Goal: Task Accomplishment & Management: Manage account settings

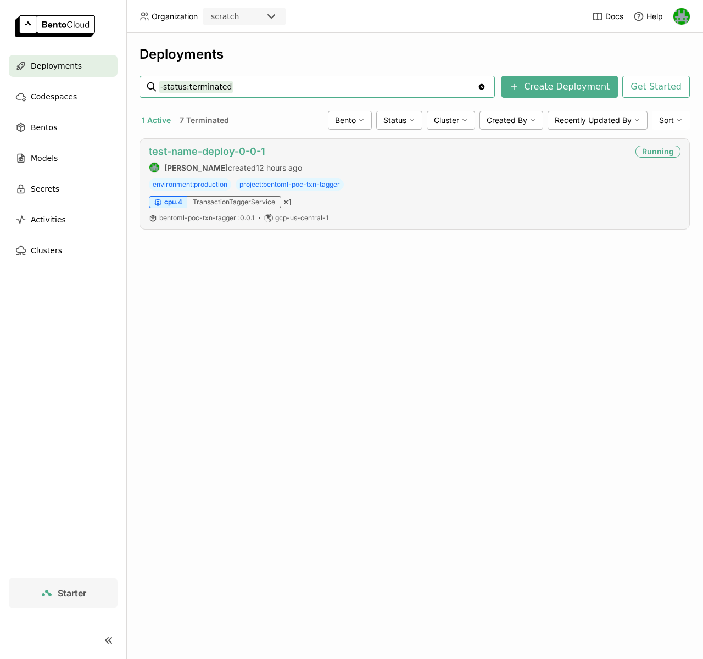
click at [230, 150] on link "test-name-deploy-0-0-1" at bounding box center [207, 151] width 116 height 12
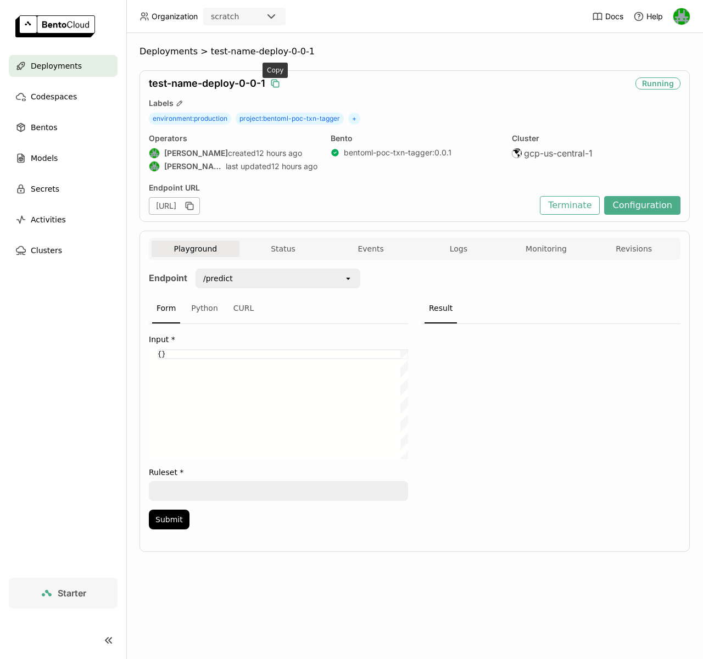
click at [274, 78] on icon "button" at bounding box center [275, 83] width 11 height 11
click at [50, 122] on span "Bentos" at bounding box center [44, 127] width 26 height 13
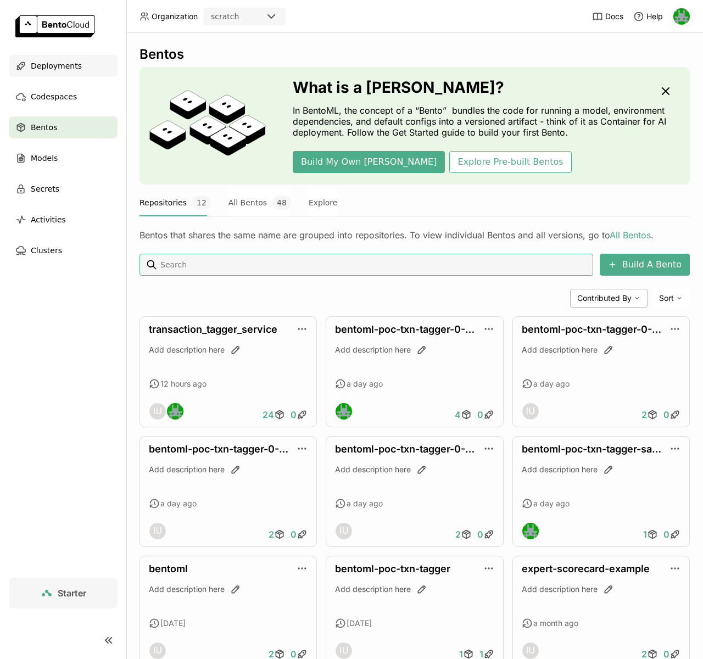
click at [49, 68] on span "Deployments" at bounding box center [56, 65] width 51 height 13
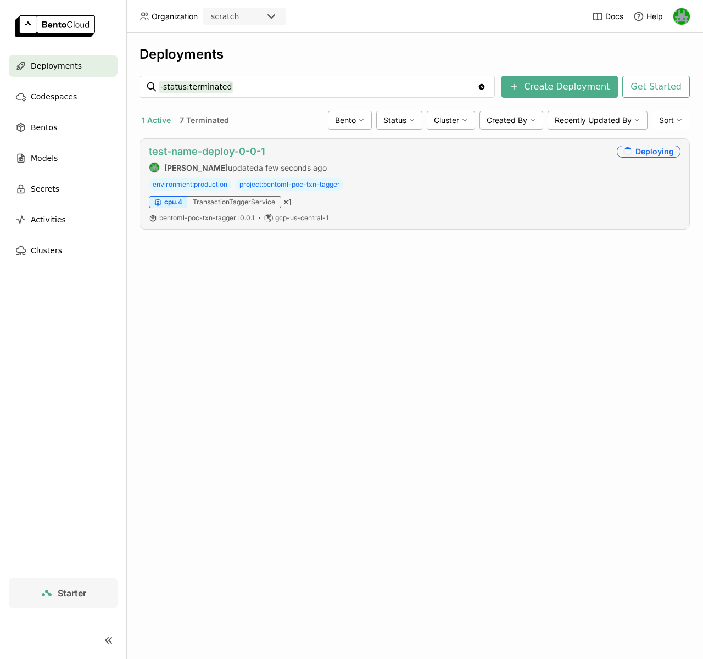
click at [235, 156] on link "test-name-deploy-0-0-1" at bounding box center [207, 151] width 116 height 12
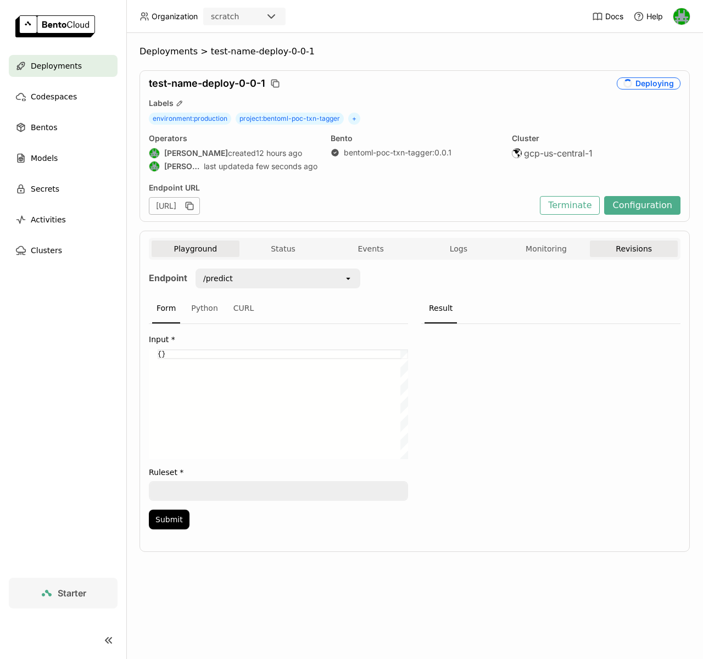
click at [601, 251] on button "Revisions" at bounding box center [634, 248] width 88 height 16
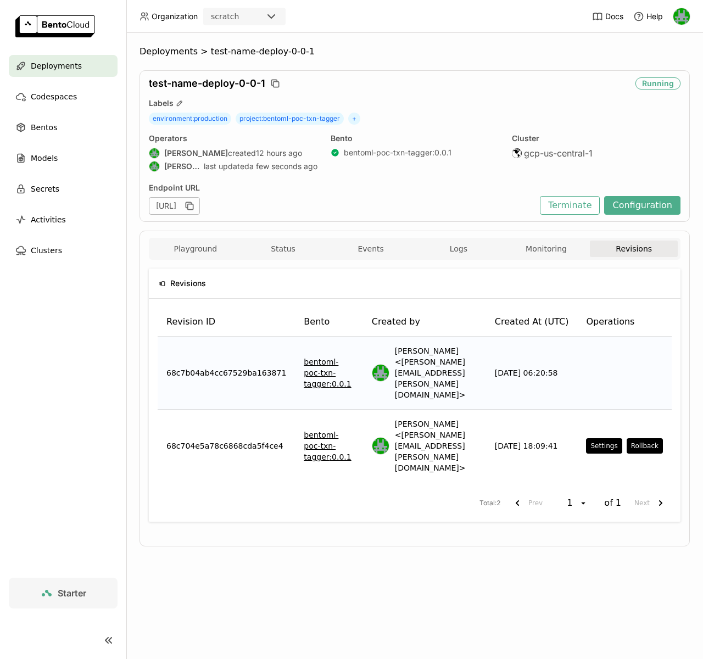
click at [313, 356] on link "bentoml-poc-txn-tagger : 0.0.1" at bounding box center [329, 372] width 50 height 33
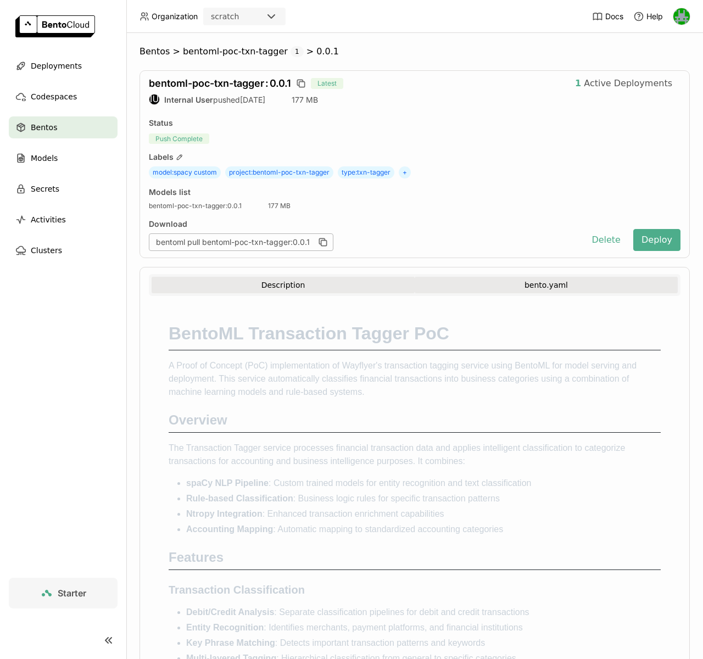
click at [489, 286] on button "bento.yaml" at bounding box center [545, 285] width 263 height 16
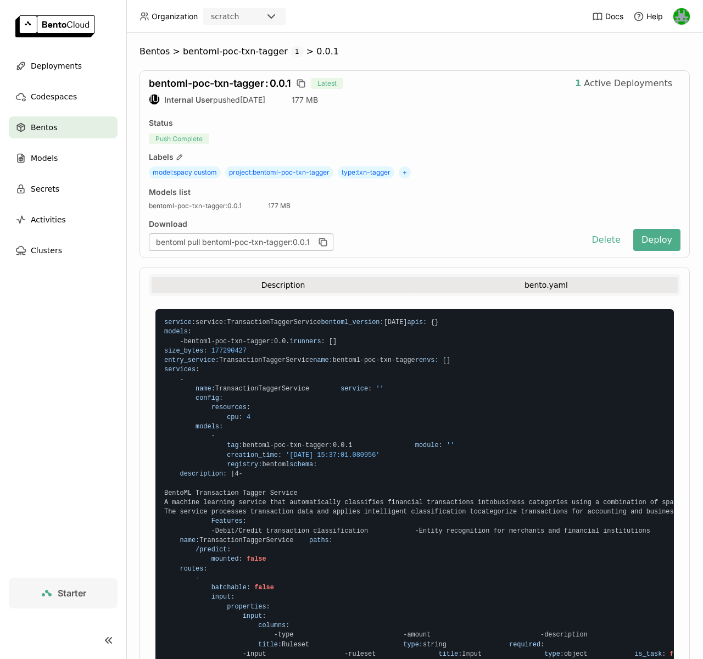
click at [240, 287] on button "Description" at bounding box center [282, 285] width 263 height 16
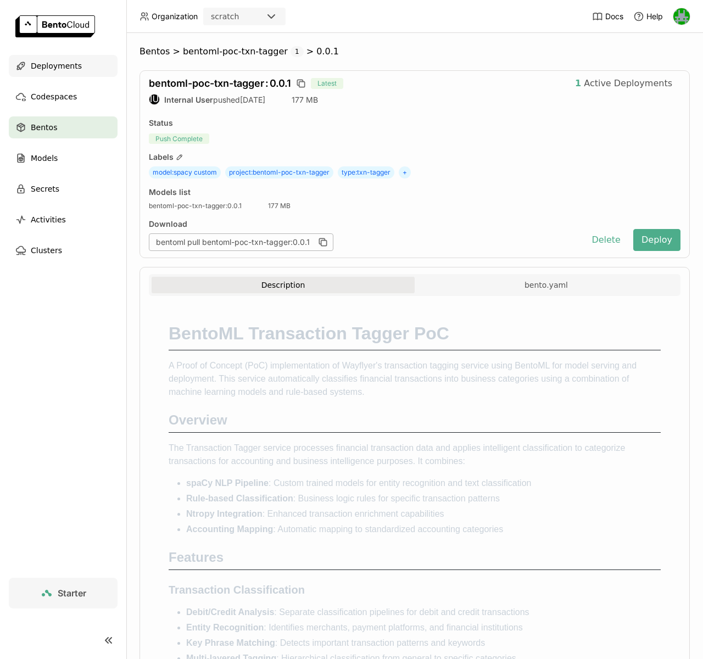
click at [50, 65] on span "Deployments" at bounding box center [56, 65] width 51 height 13
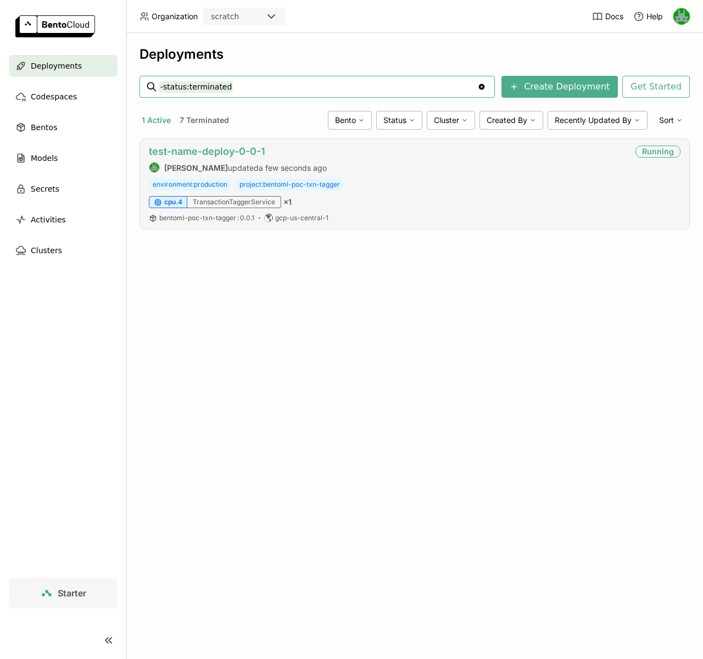
click at [198, 150] on link "test-name-deploy-0-0-1" at bounding box center [207, 151] width 116 height 12
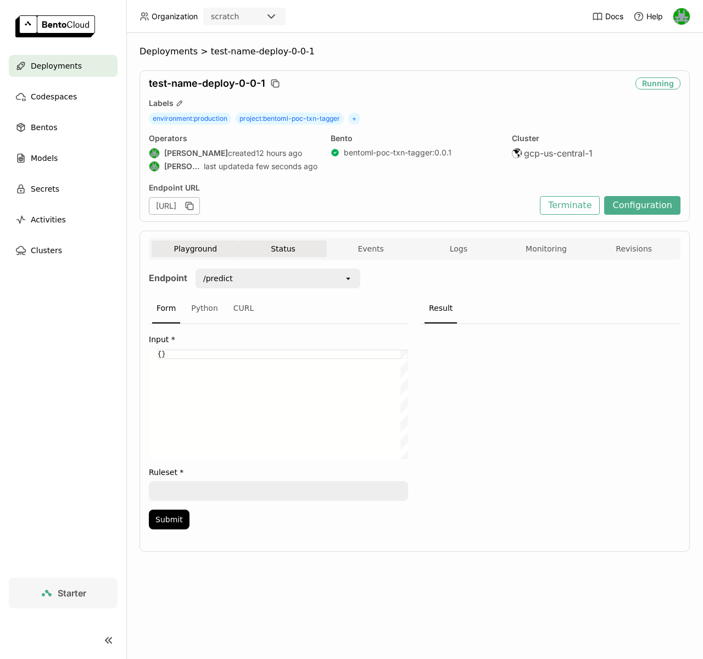
click at [282, 247] on button "Status" at bounding box center [283, 248] width 88 height 16
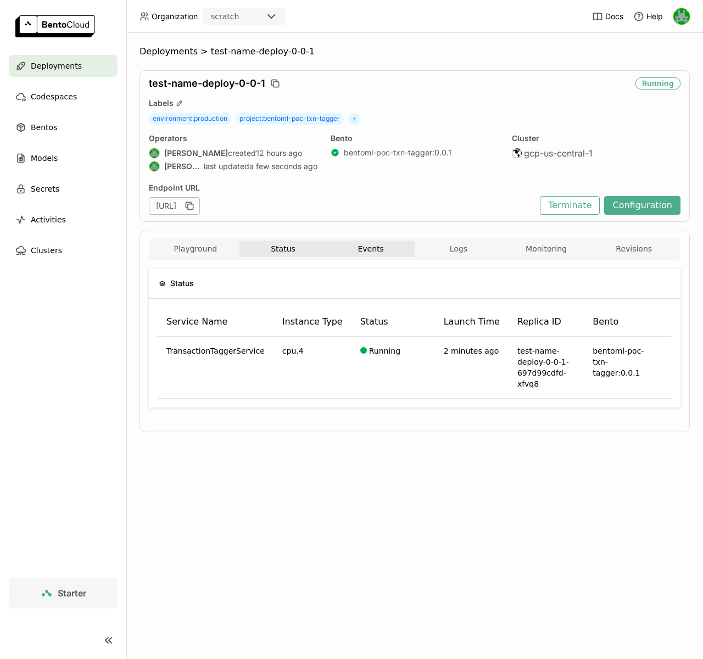
click at [368, 249] on button "Events" at bounding box center [371, 248] width 88 height 16
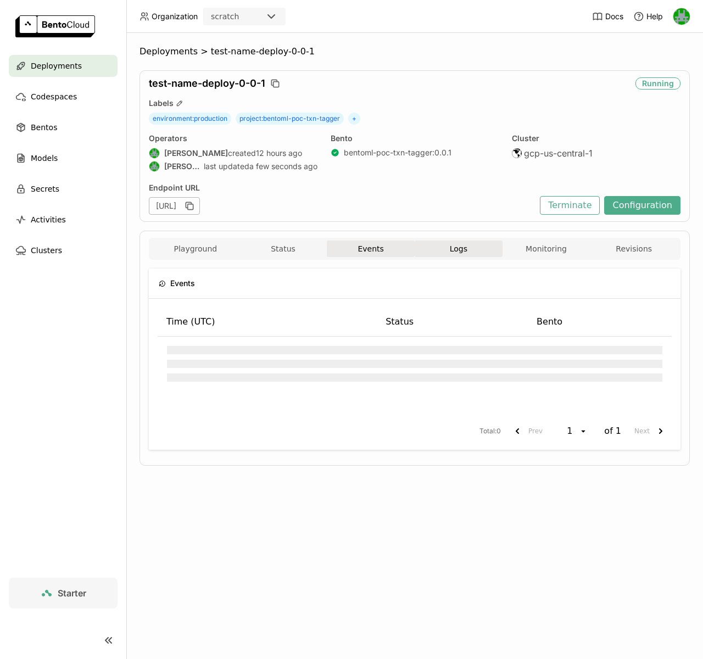
click at [457, 245] on span "Logs" at bounding box center [459, 249] width 18 height 10
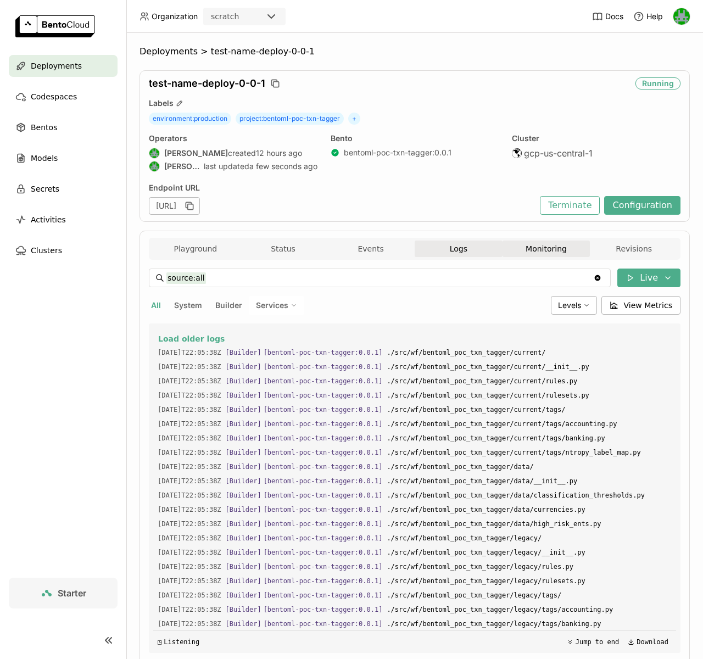
scroll to position [1590, 0]
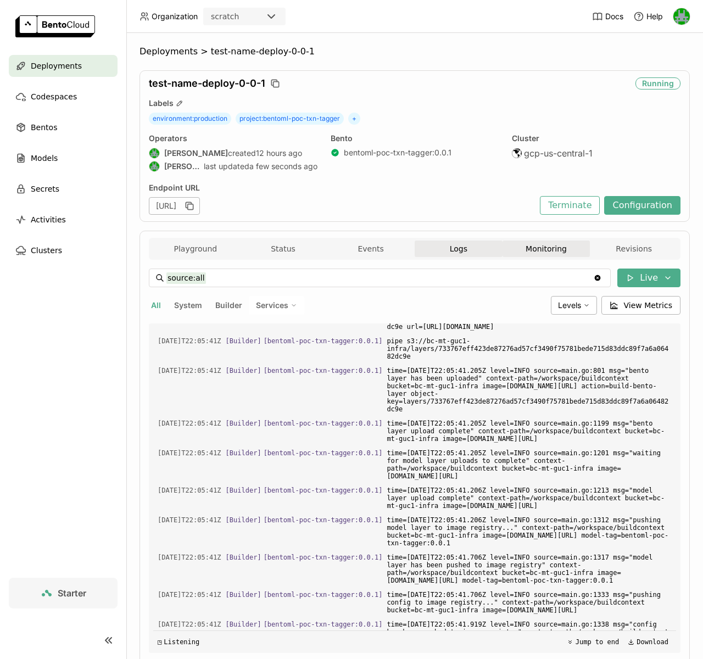
click at [539, 249] on button "Monitoring" at bounding box center [546, 248] width 88 height 16
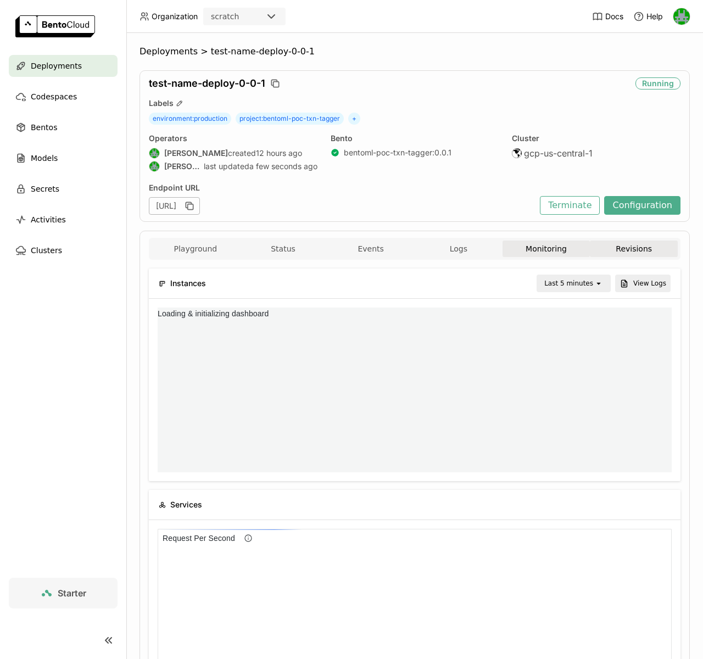
click at [619, 251] on button "Revisions" at bounding box center [634, 248] width 88 height 16
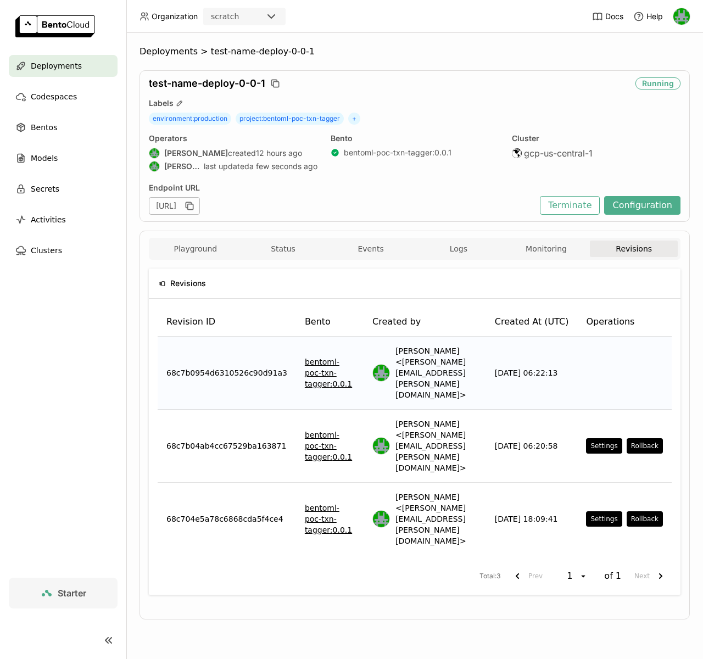
click at [306, 358] on link "bentoml-poc-txn-tagger : 0.0.1" at bounding box center [330, 372] width 50 height 33
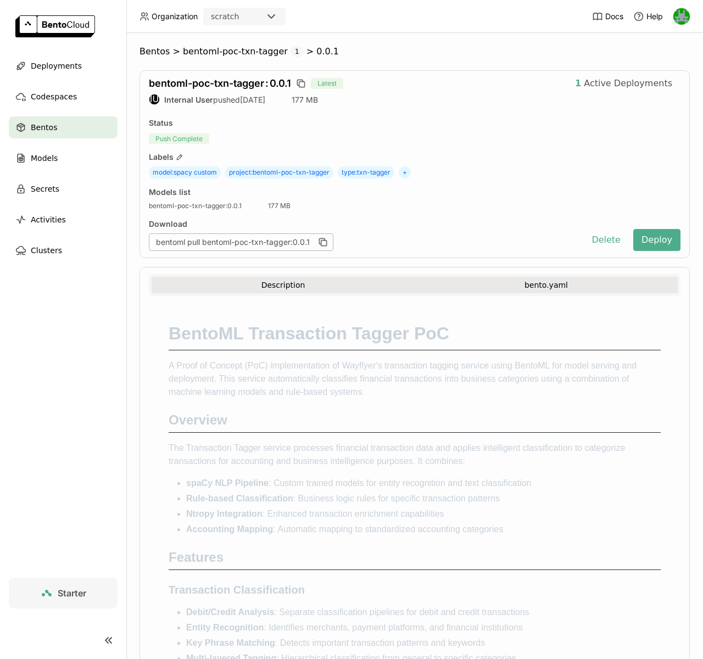
click at [525, 286] on button "bento.yaml" at bounding box center [545, 285] width 263 height 16
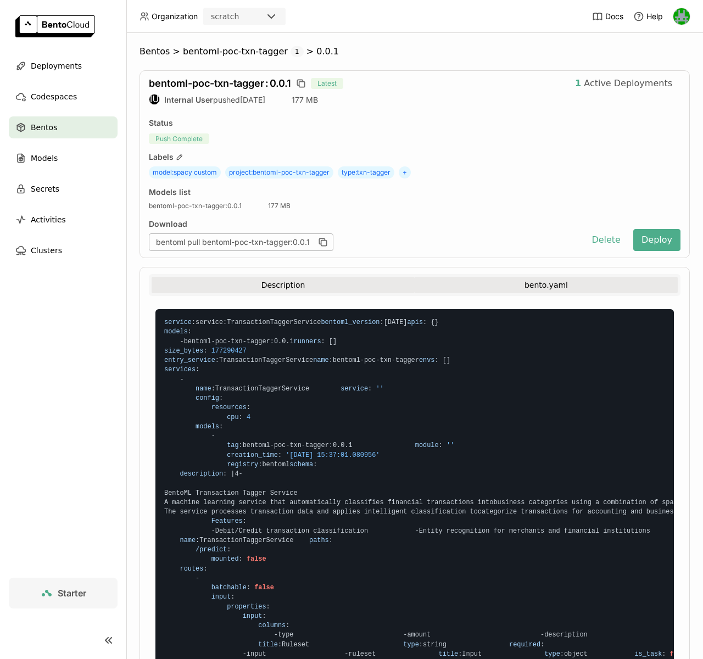
click at [235, 285] on button "Description" at bounding box center [282, 285] width 263 height 16
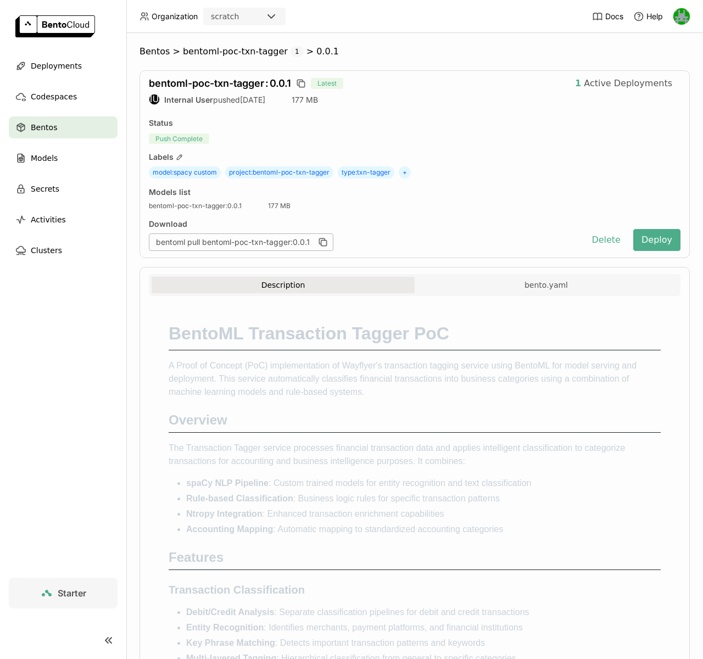
click at [51, 130] on span "Bentos" at bounding box center [44, 127] width 26 height 13
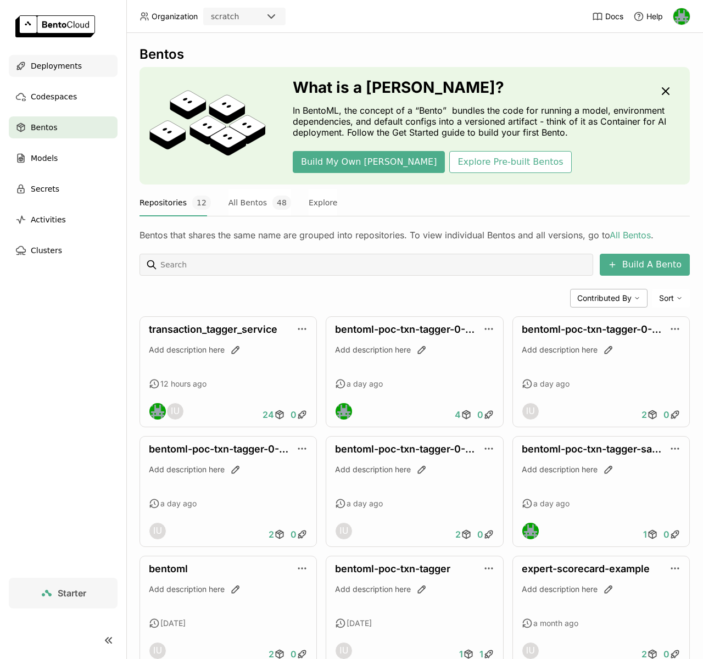
click at [58, 59] on span "Deployments" at bounding box center [56, 65] width 51 height 13
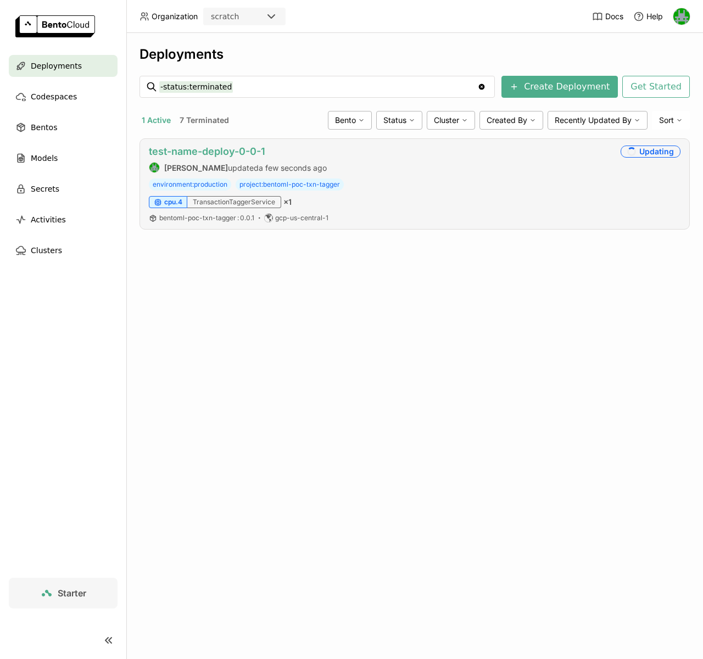
click at [205, 154] on link "test-name-deploy-0-0-1" at bounding box center [207, 151] width 116 height 12
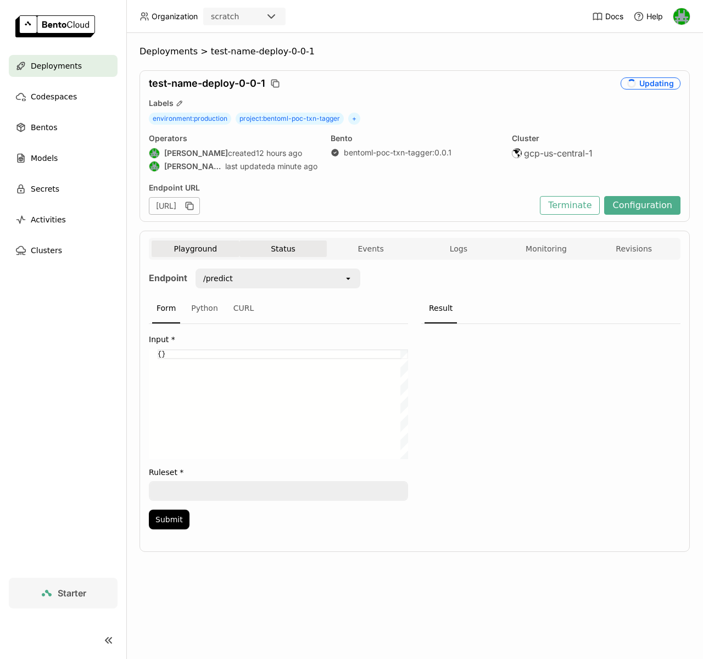
click at [295, 244] on button "Status" at bounding box center [283, 248] width 88 height 16
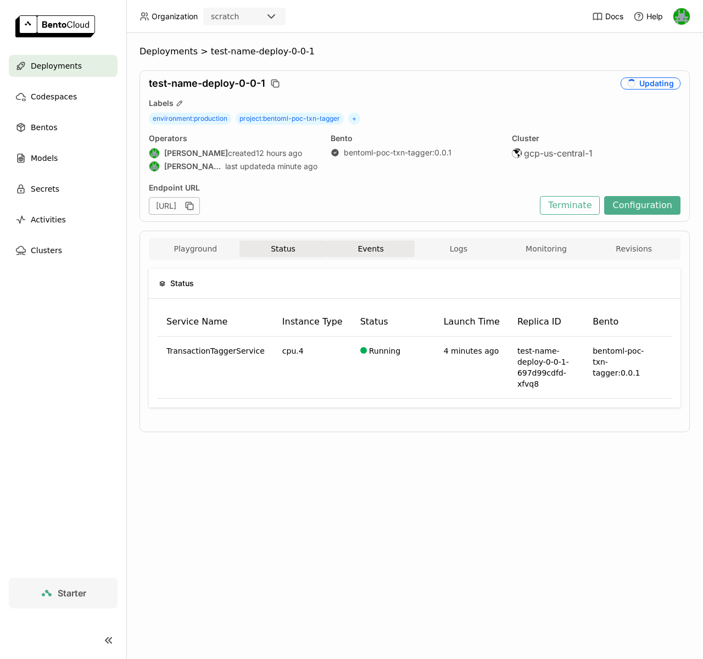
click at [379, 254] on button "Events" at bounding box center [371, 248] width 88 height 16
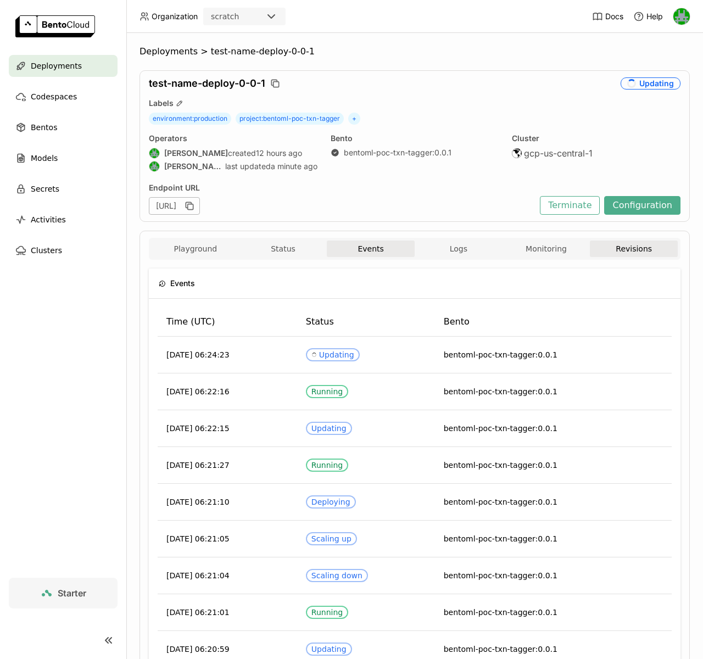
click at [613, 245] on button "Revisions" at bounding box center [634, 248] width 88 height 16
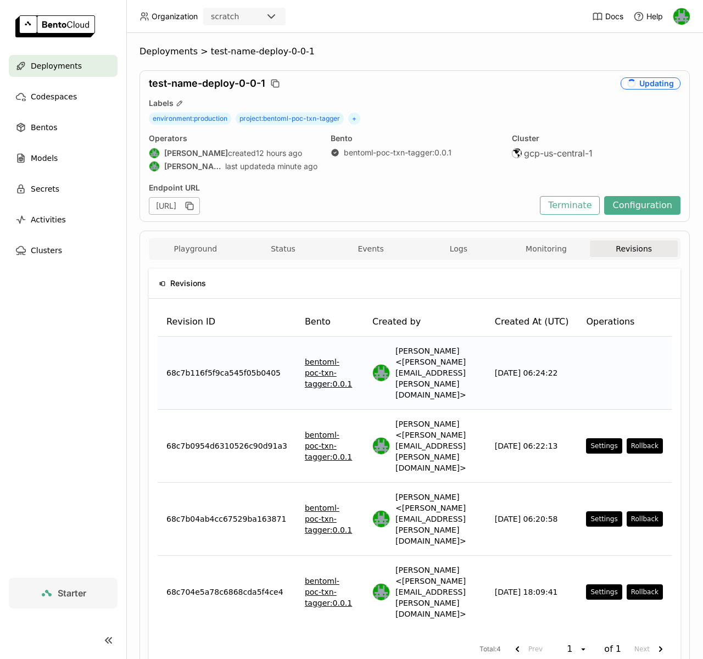
click at [321, 356] on link "bentoml-poc-txn-tagger : 0.0.1" at bounding box center [330, 372] width 50 height 33
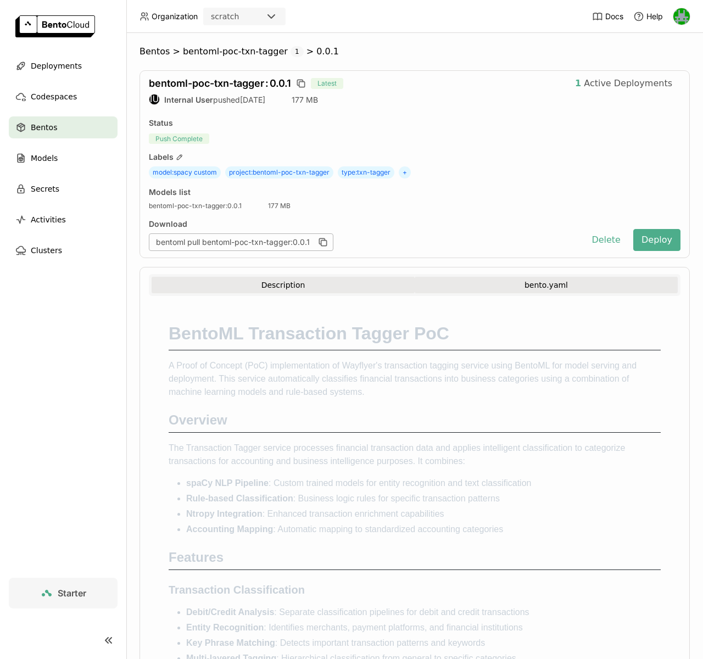
click at [475, 283] on button "bento.yaml" at bounding box center [545, 285] width 263 height 16
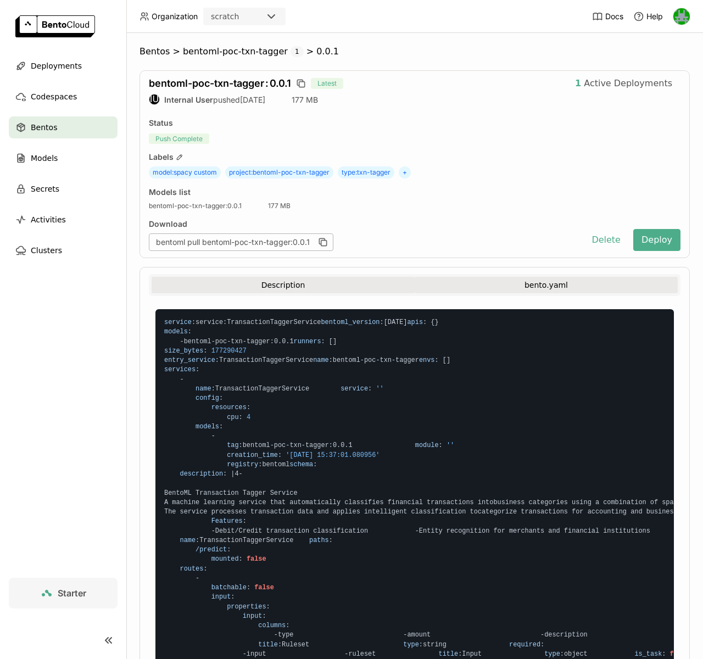
click at [255, 289] on button "Description" at bounding box center [282, 285] width 263 height 16
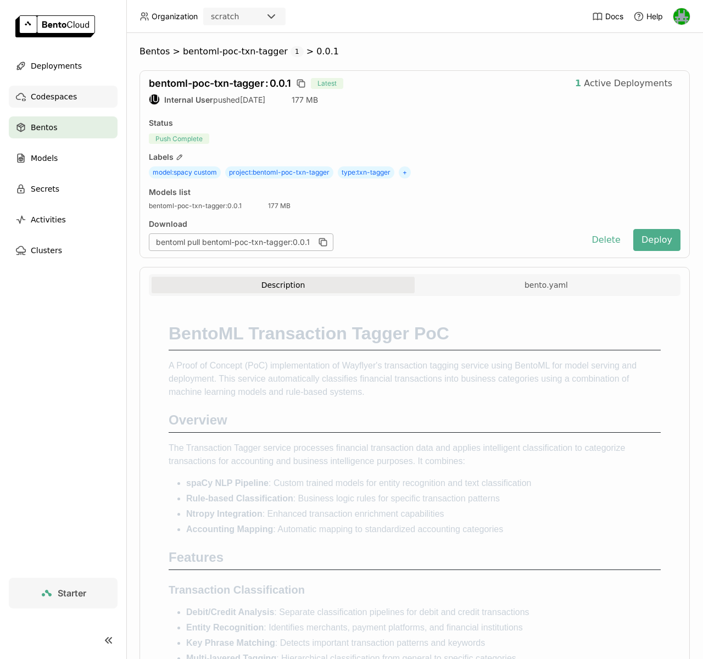
click at [75, 99] on div "Codespaces" at bounding box center [63, 97] width 109 height 22
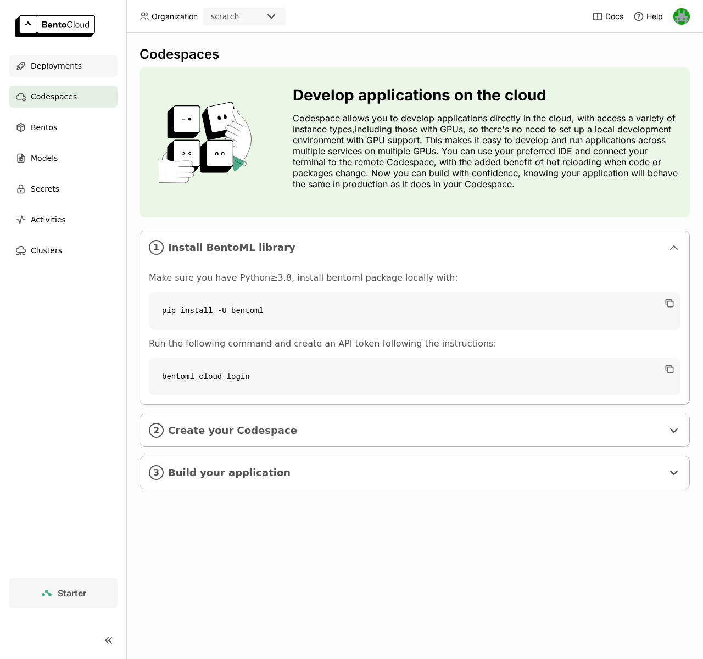
click at [71, 73] on div "Deployments" at bounding box center [63, 66] width 109 height 22
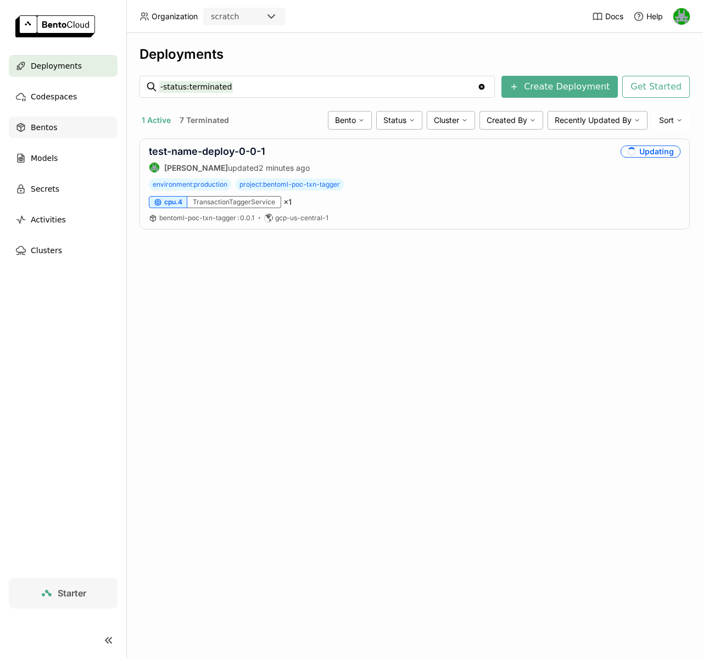
click at [61, 131] on div "Bentos" at bounding box center [63, 127] width 109 height 22
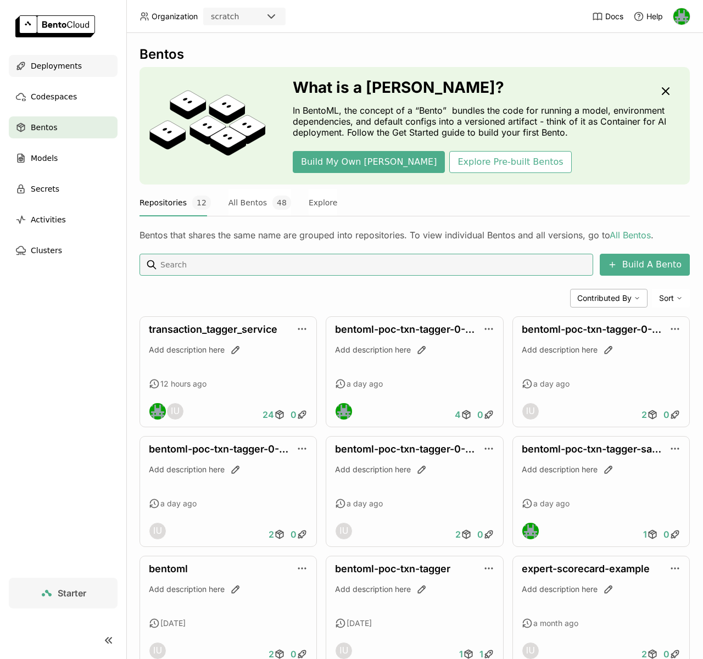
click at [55, 65] on span "Deployments" at bounding box center [56, 65] width 51 height 13
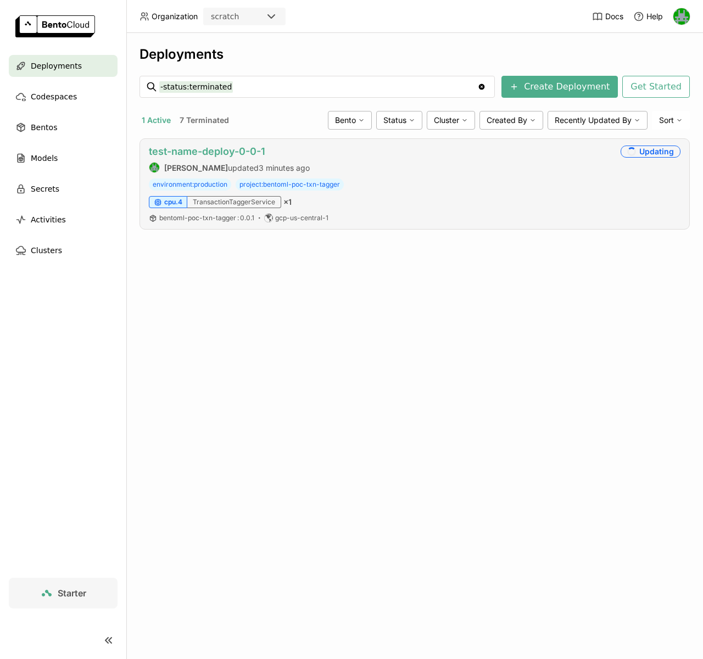
click at [194, 155] on link "test-name-deploy-0-0-1" at bounding box center [207, 151] width 116 height 12
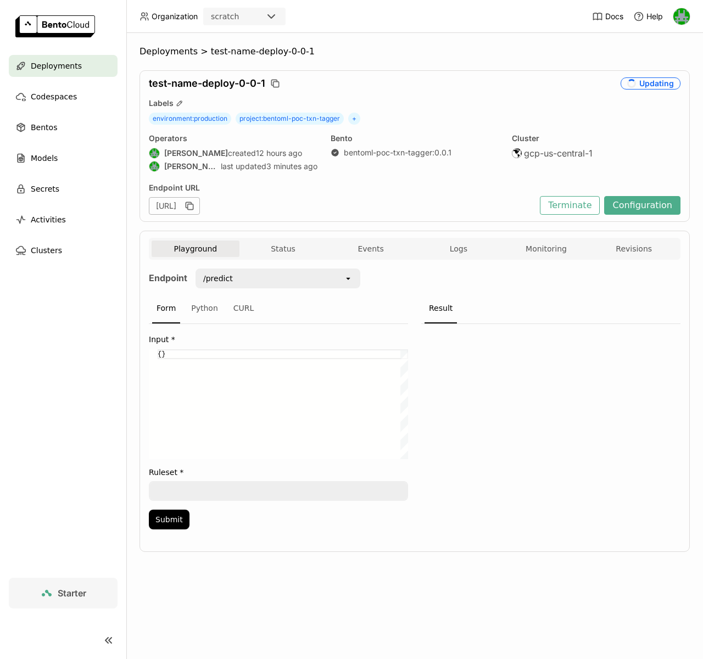
click at [280, 239] on div "Playground Status Events Logs Monitoring Revisions" at bounding box center [414, 249] width 531 height 22
click at [282, 245] on button "Status" at bounding box center [283, 248] width 88 height 16
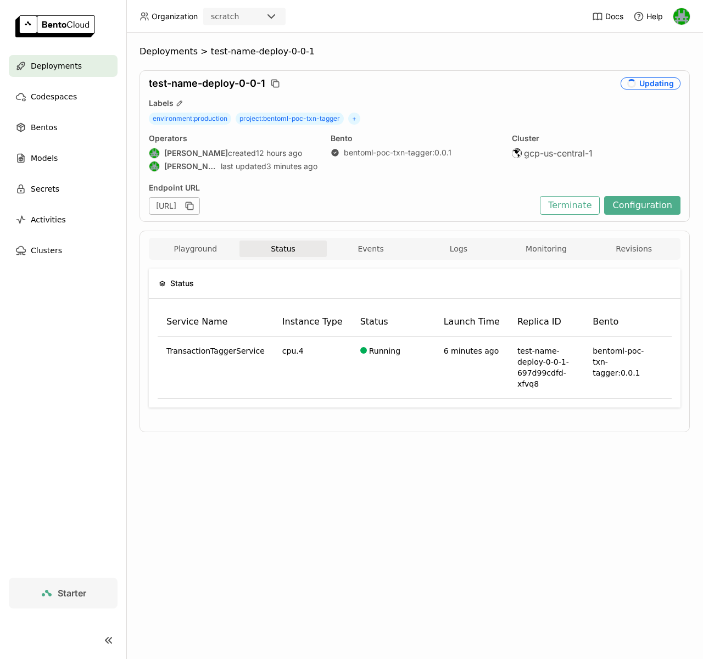
click at [383, 257] on div "Playground Status Events Logs Monitoring Revisions" at bounding box center [414, 249] width 526 height 19
click at [383, 252] on button "Events" at bounding box center [371, 248] width 88 height 16
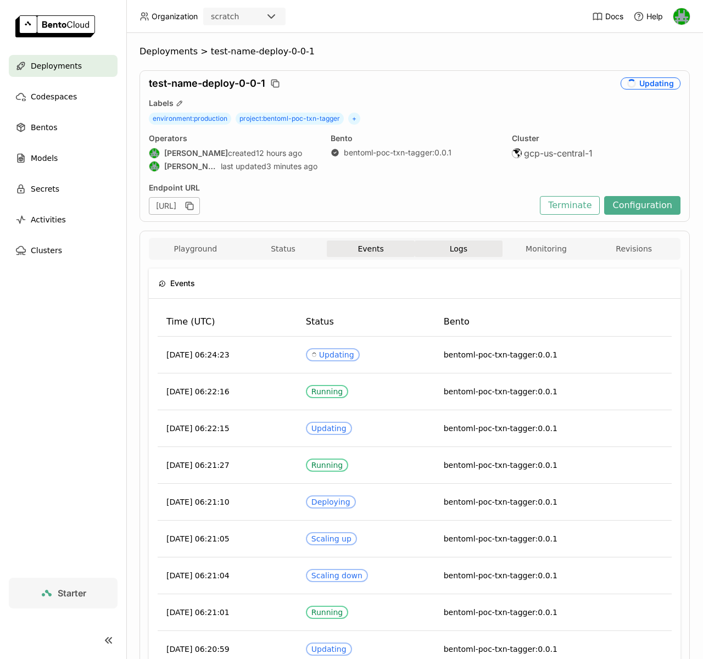
click at [458, 254] on button "Logs" at bounding box center [458, 248] width 88 height 16
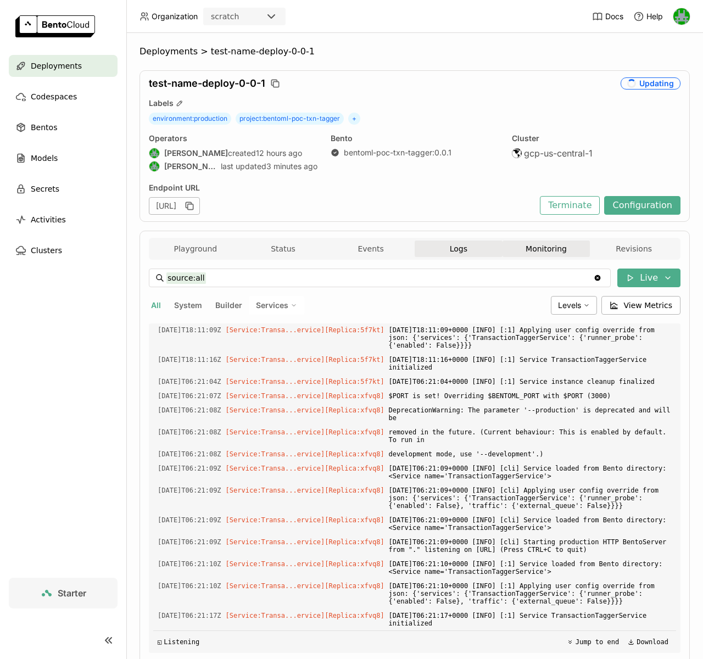
scroll to position [2940, 0]
click at [538, 249] on button "Monitoring" at bounding box center [546, 248] width 88 height 16
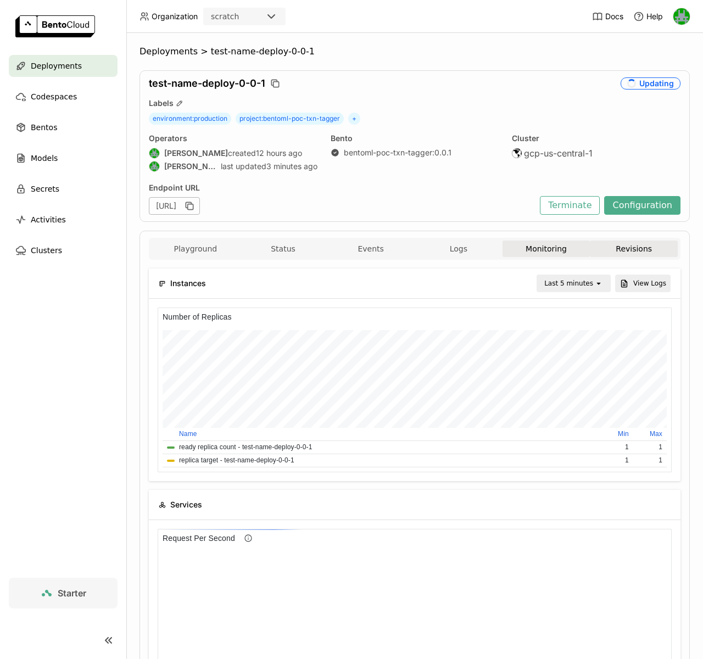
click at [609, 249] on button "Revisions" at bounding box center [634, 248] width 88 height 16
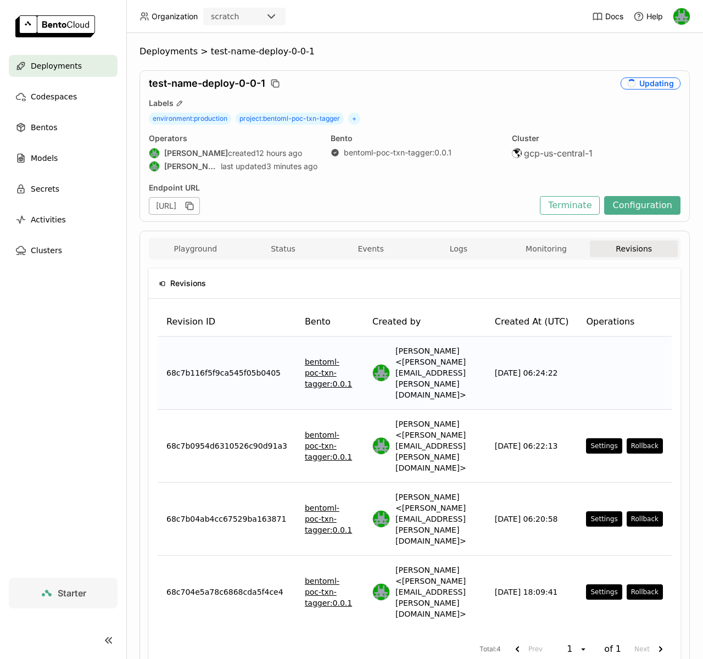
click at [316, 356] on link "bentoml-poc-txn-tagger : 0.0.1" at bounding box center [330, 372] width 50 height 33
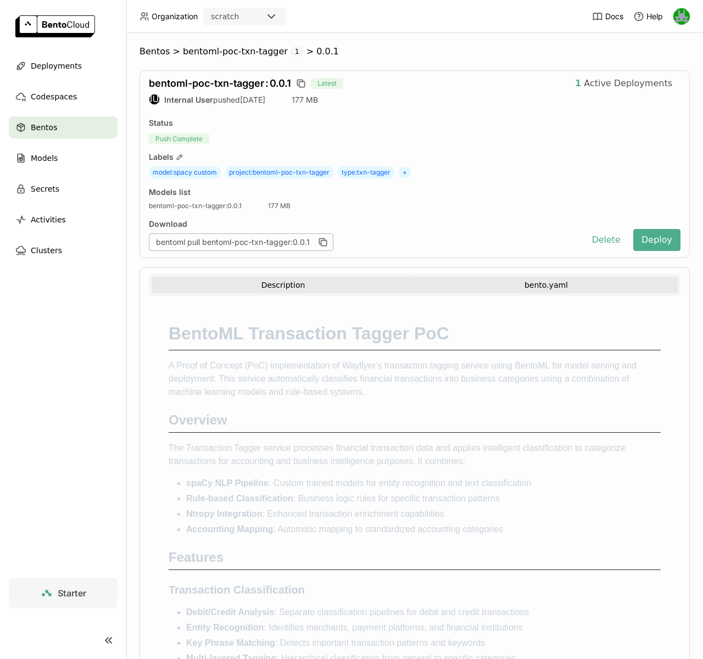
click at [536, 278] on button "bento.yaml" at bounding box center [545, 285] width 263 height 16
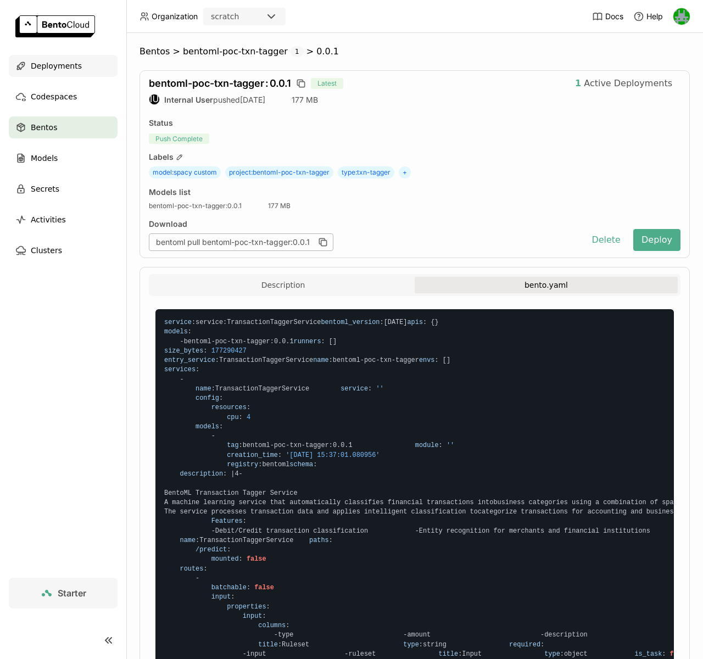
click at [42, 71] on span "Deployments" at bounding box center [56, 65] width 51 height 13
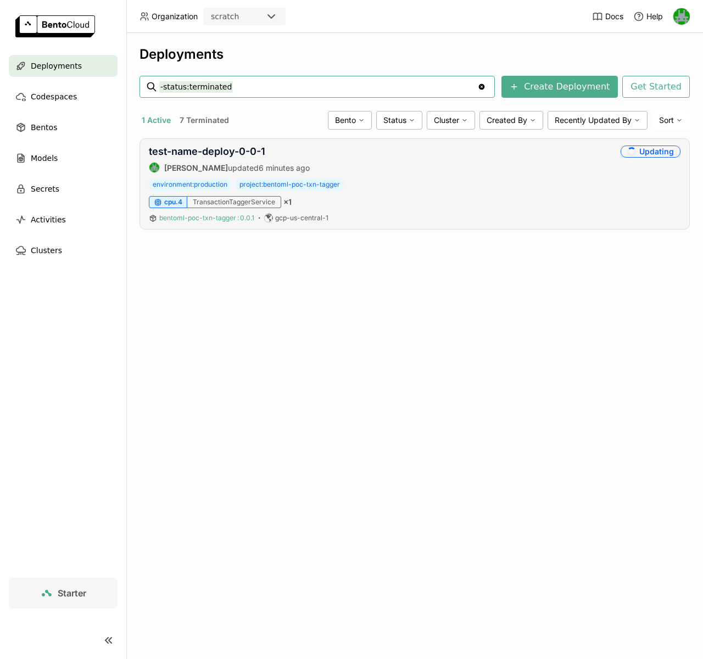
click at [170, 218] on span "bentoml-poc-txn-tagger : 0.0.1" at bounding box center [206, 218] width 95 height 8
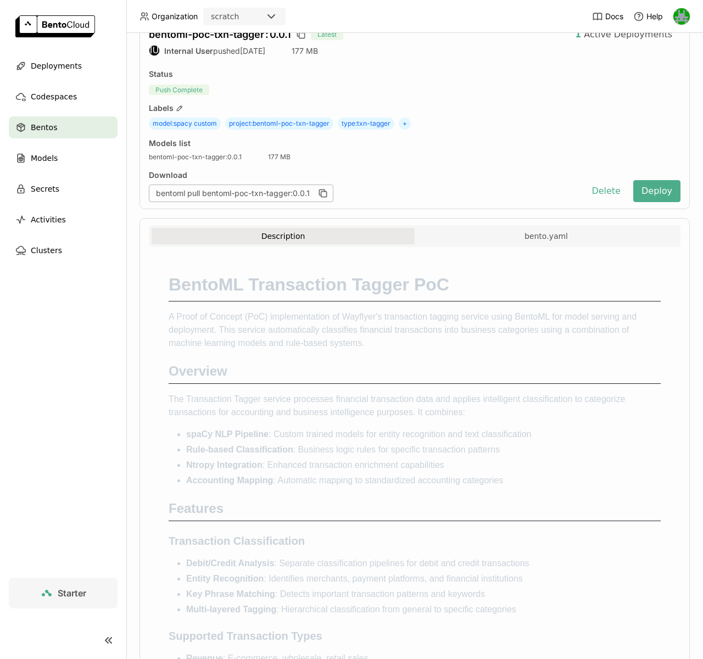
scroll to position [27, 0]
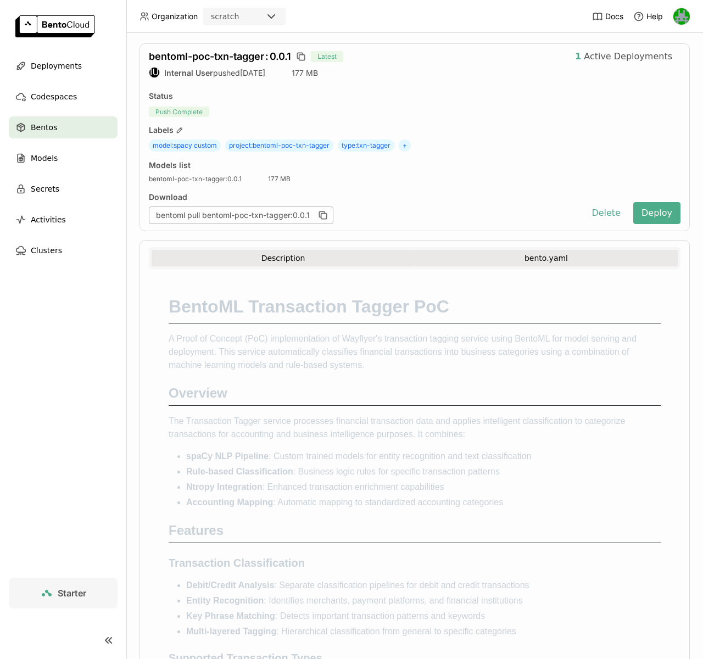
click at [528, 263] on button "bento.yaml" at bounding box center [545, 258] width 263 height 16
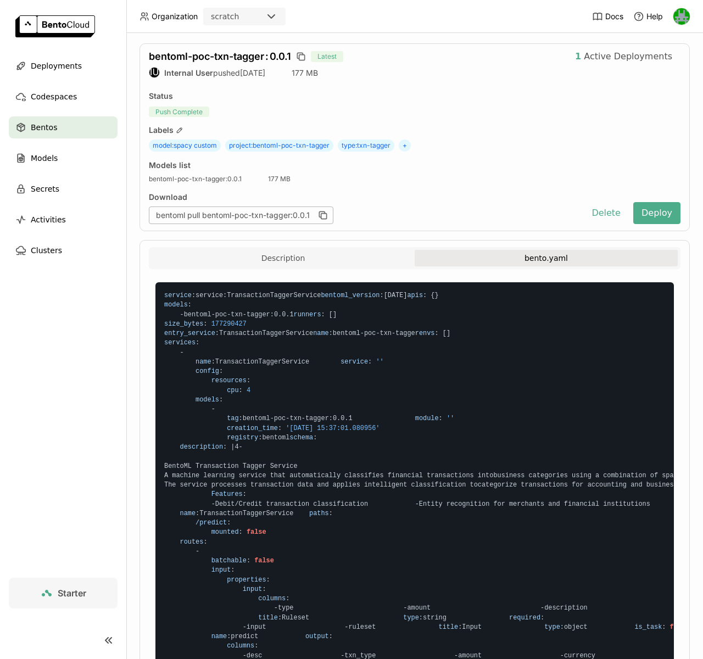
click at [38, 130] on span "Bentos" at bounding box center [44, 127] width 26 height 13
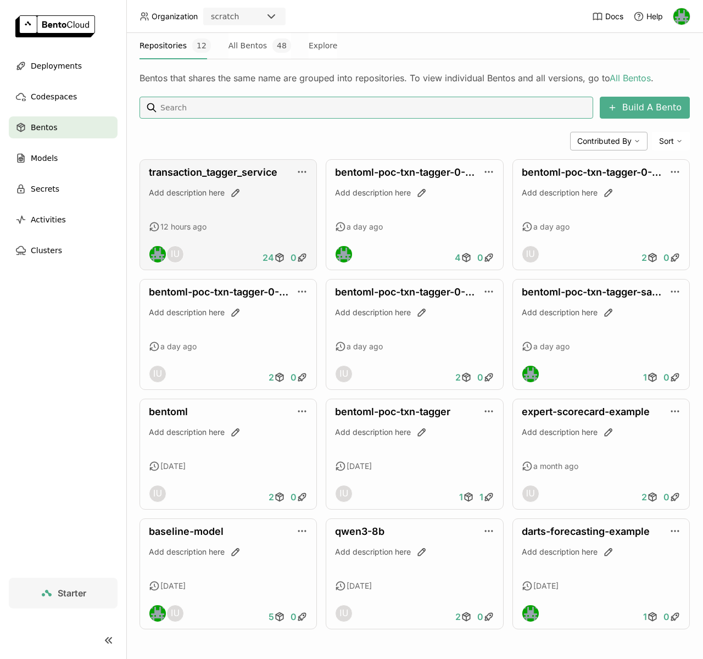
scroll to position [31, 0]
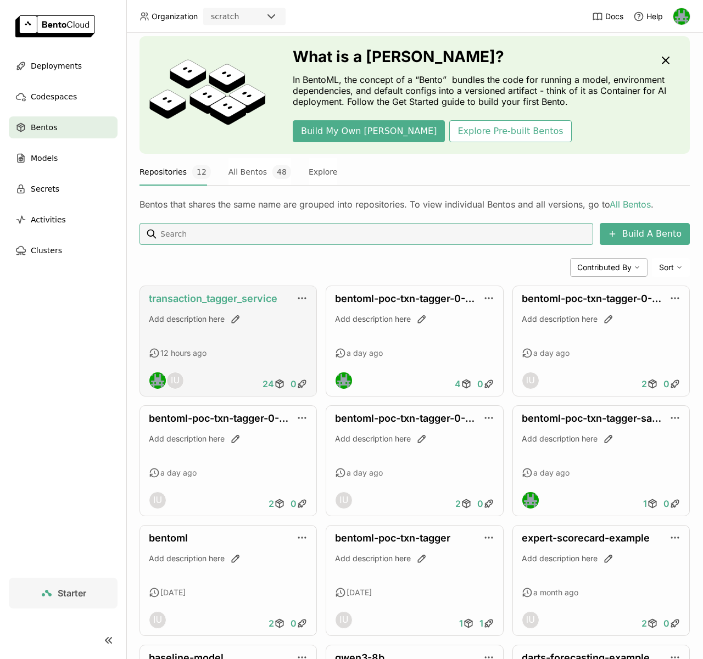
click at [205, 295] on link "transaction_tagger_service" at bounding box center [213, 299] width 128 height 12
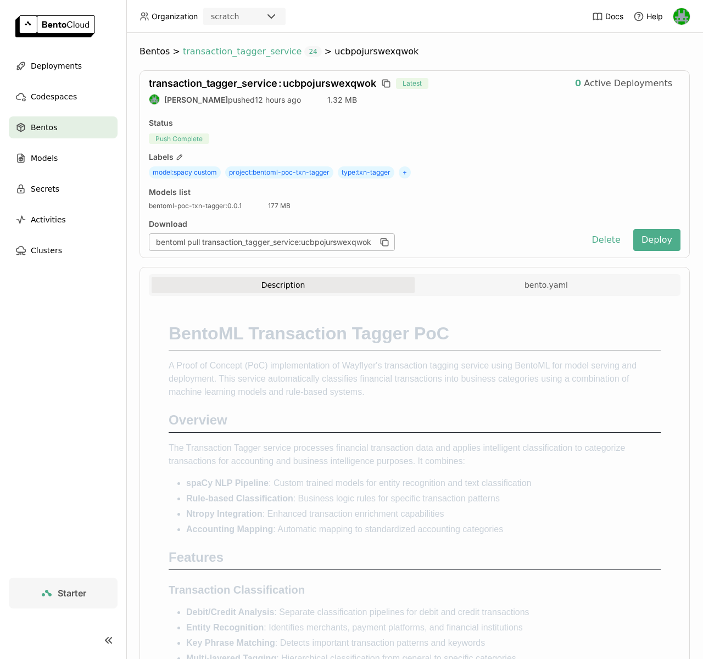
click at [304, 51] on span "24" at bounding box center [312, 51] width 17 height 11
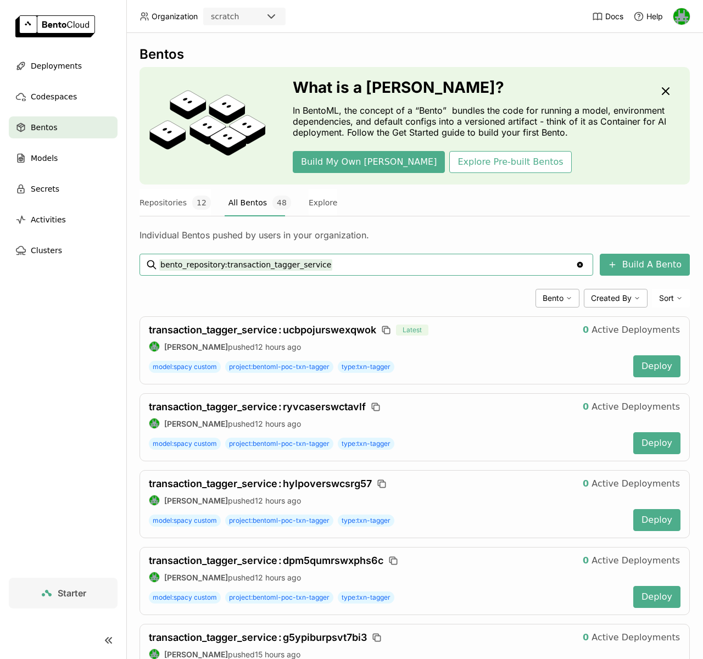
click at [267, 298] on div "Bento Created By Sort" at bounding box center [414, 298] width 550 height 19
click at [69, 66] on span "Deployments" at bounding box center [56, 65] width 51 height 13
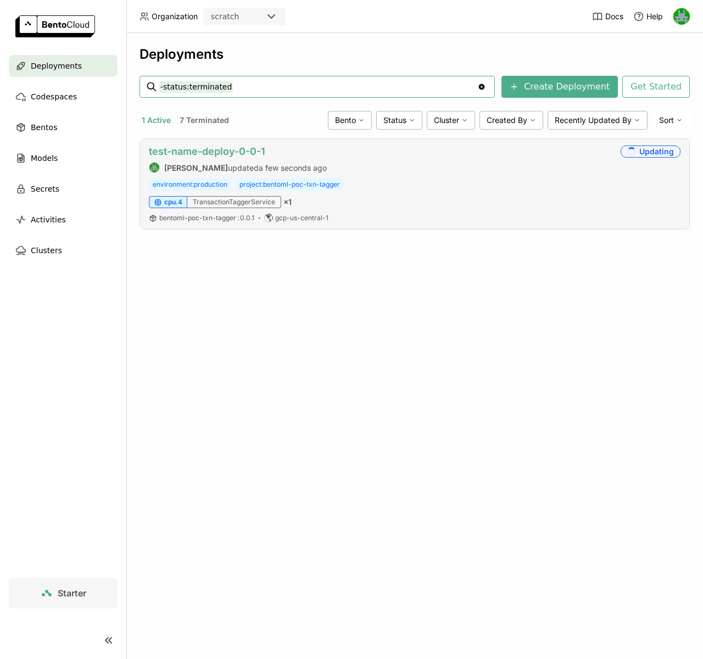
click at [180, 149] on link "test-name-deploy-0-0-1" at bounding box center [207, 151] width 116 height 12
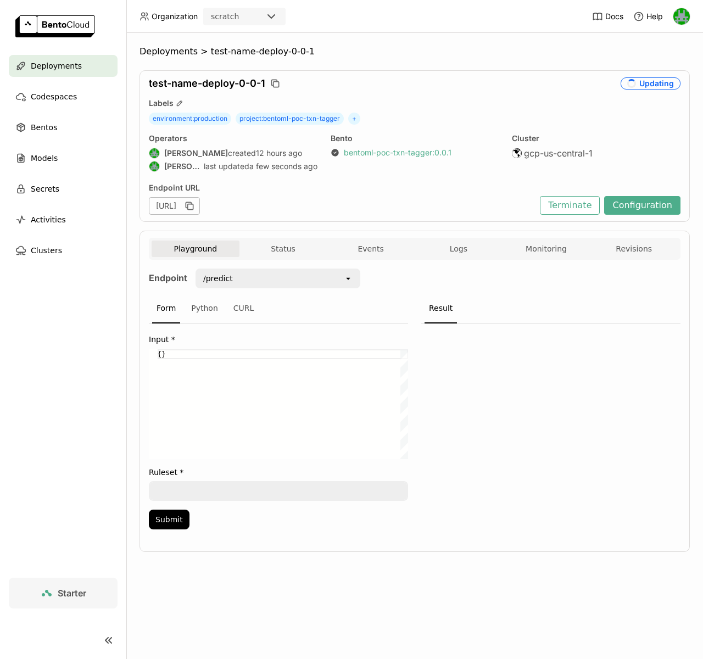
click at [399, 155] on link "bentoml-poc-txn-tagger : 0.0.1" at bounding box center [398, 153] width 108 height 10
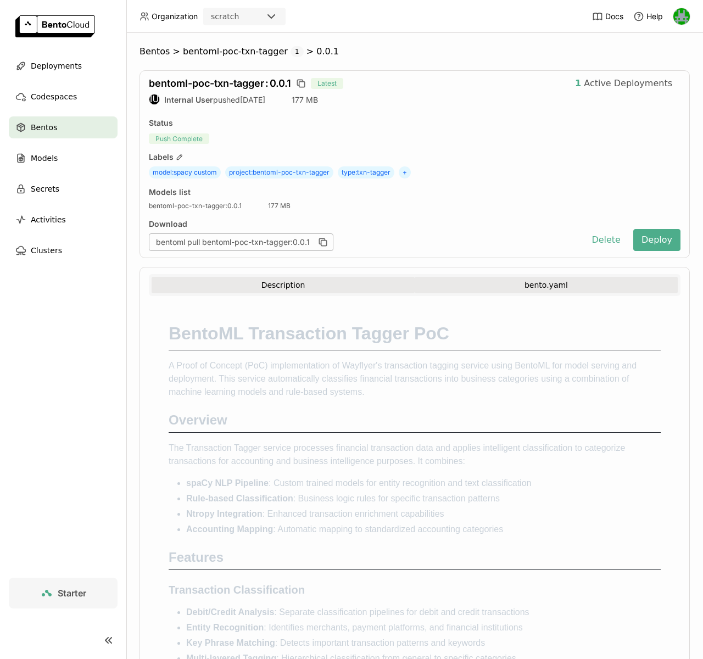
click at [505, 292] on button "bento.yaml" at bounding box center [545, 285] width 263 height 16
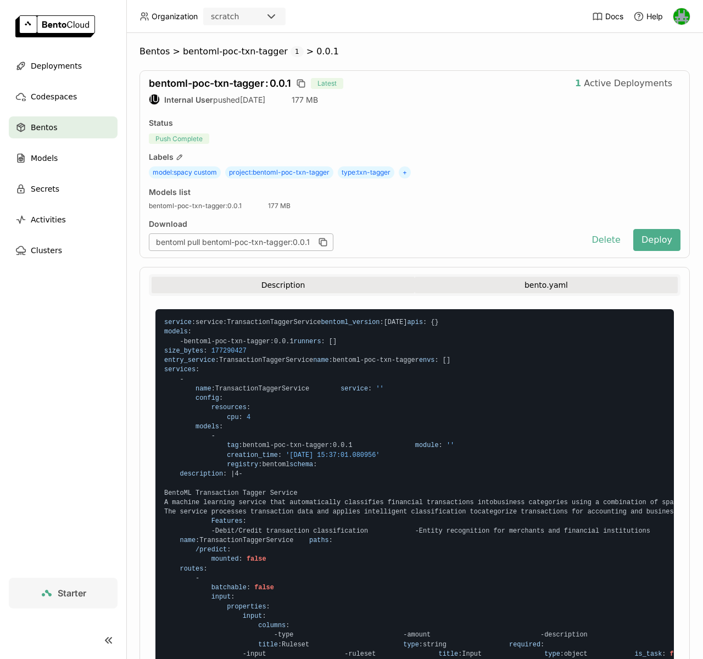
click at [312, 283] on button "Description" at bounding box center [282, 285] width 263 height 16
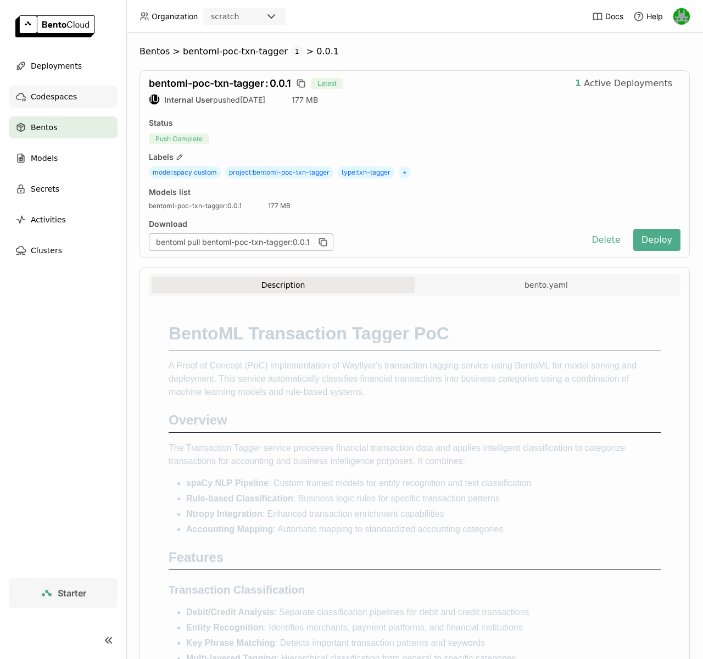
click at [64, 98] on span "Codespaces" at bounding box center [54, 96] width 46 height 13
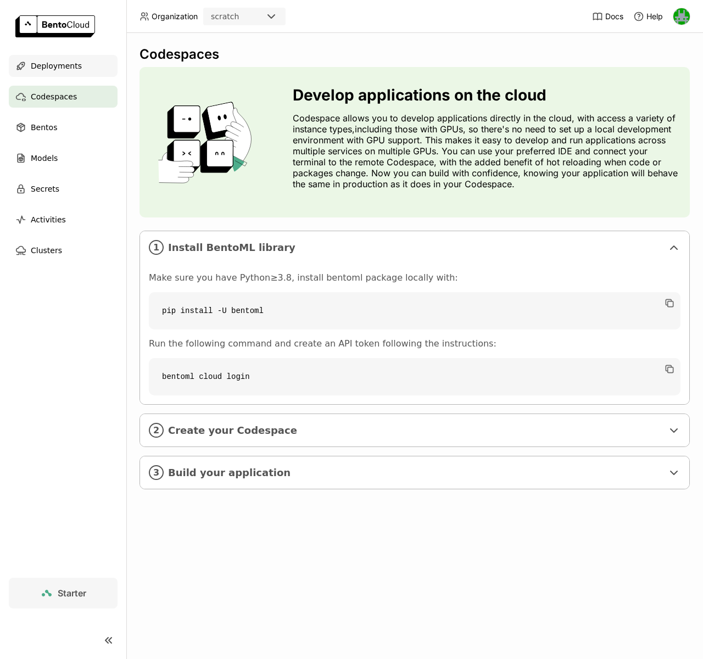
click at [63, 66] on span "Deployments" at bounding box center [56, 65] width 51 height 13
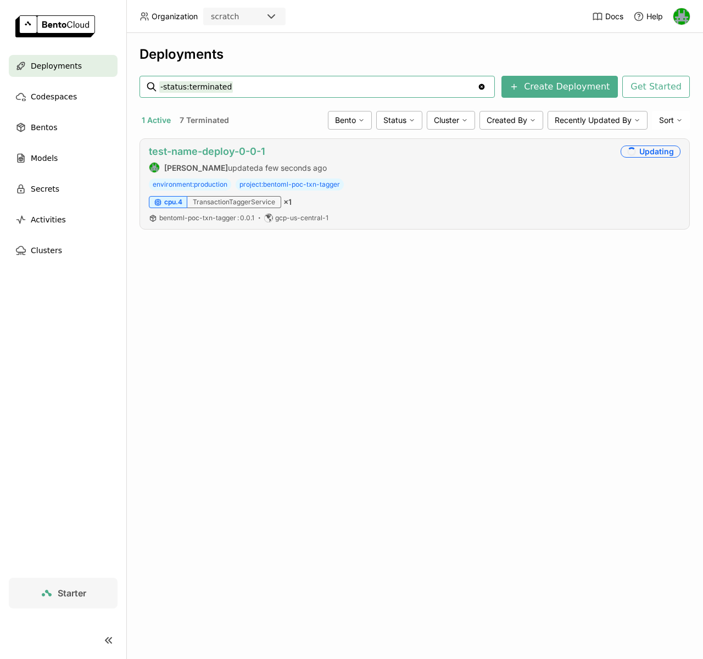
click at [227, 151] on link "test-name-deploy-0-0-1" at bounding box center [207, 151] width 116 height 12
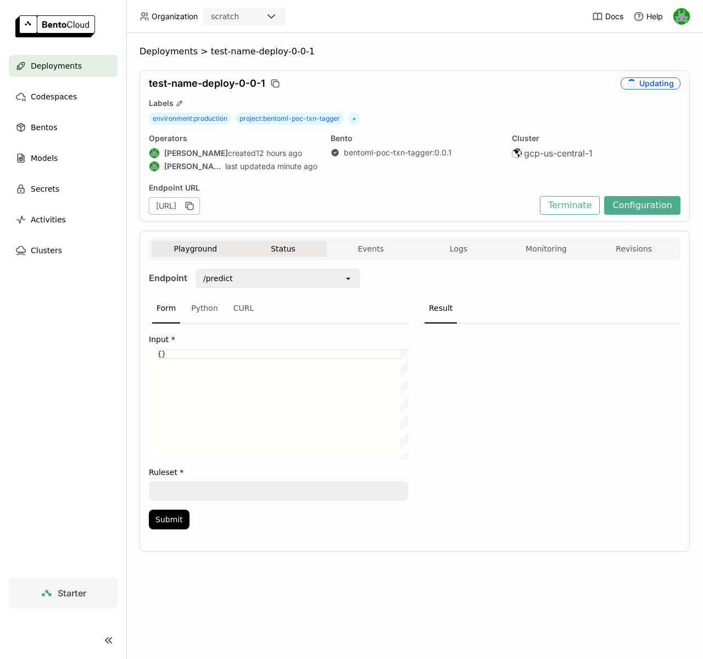
click at [294, 250] on button "Status" at bounding box center [283, 248] width 88 height 16
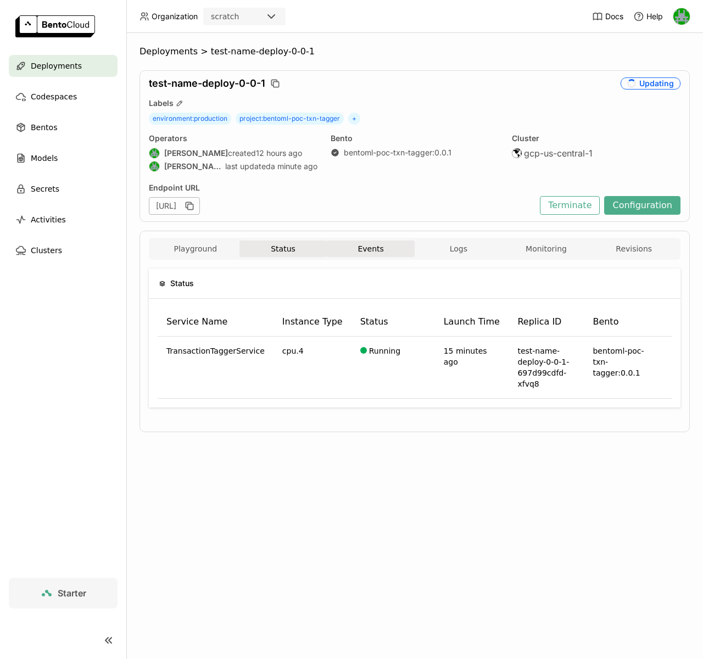
click at [389, 249] on button "Events" at bounding box center [371, 248] width 88 height 16
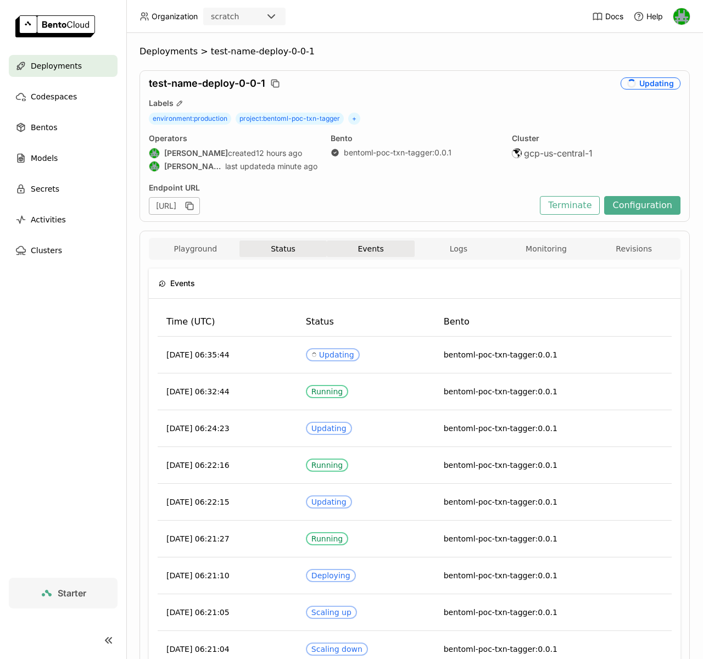
click at [285, 249] on button "Status" at bounding box center [283, 248] width 88 height 16
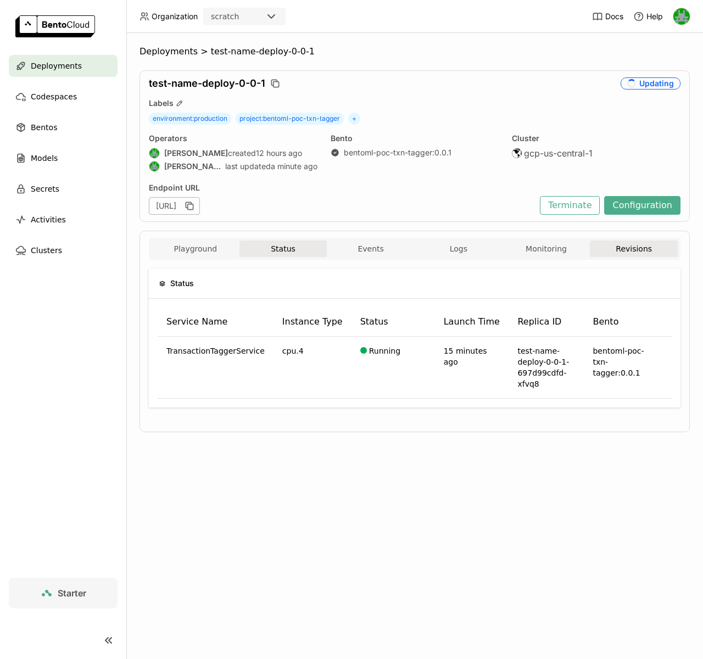
click at [621, 252] on button "Revisions" at bounding box center [634, 248] width 88 height 16
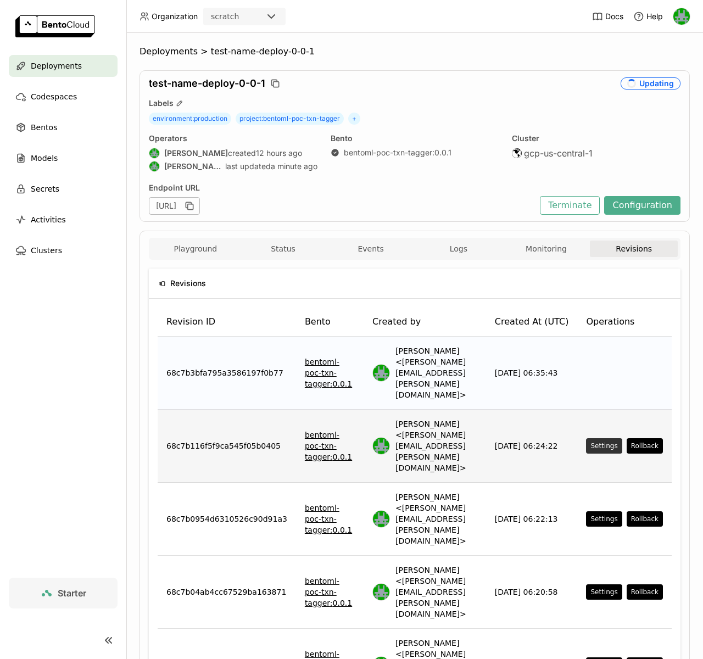
click at [615, 441] on div "Settings" at bounding box center [603, 445] width 27 height 9
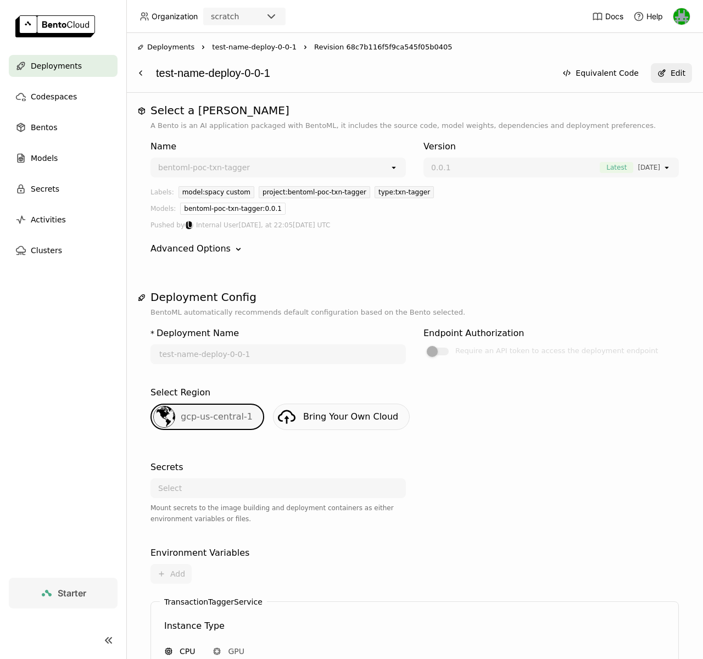
click at [463, 175] on div "0.0.1 Latest 5 days ago" at bounding box center [543, 168] width 238 height 18
click at [509, 163] on span "0.0.1" at bounding box center [512, 167] width 163 height 11
click at [42, 74] on div "Deployments" at bounding box center [63, 66] width 109 height 22
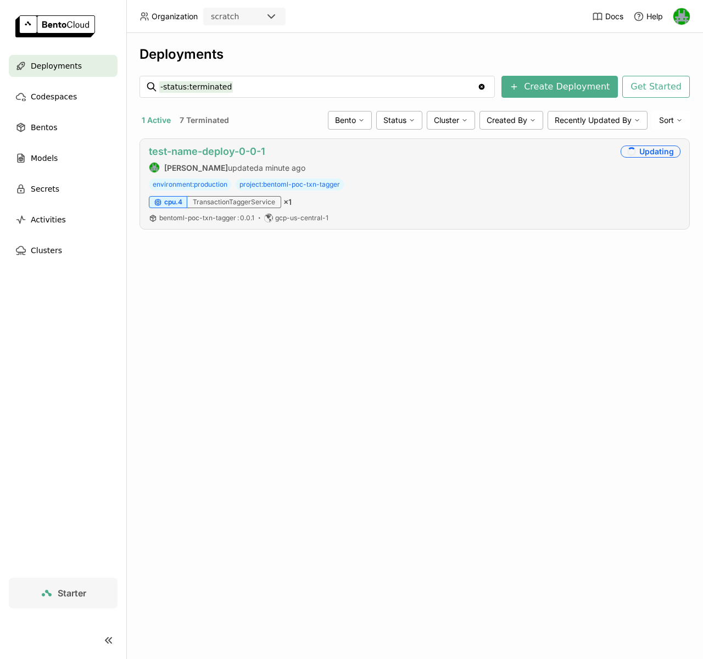
click at [197, 154] on link "test-name-deploy-0-0-1" at bounding box center [207, 151] width 116 height 12
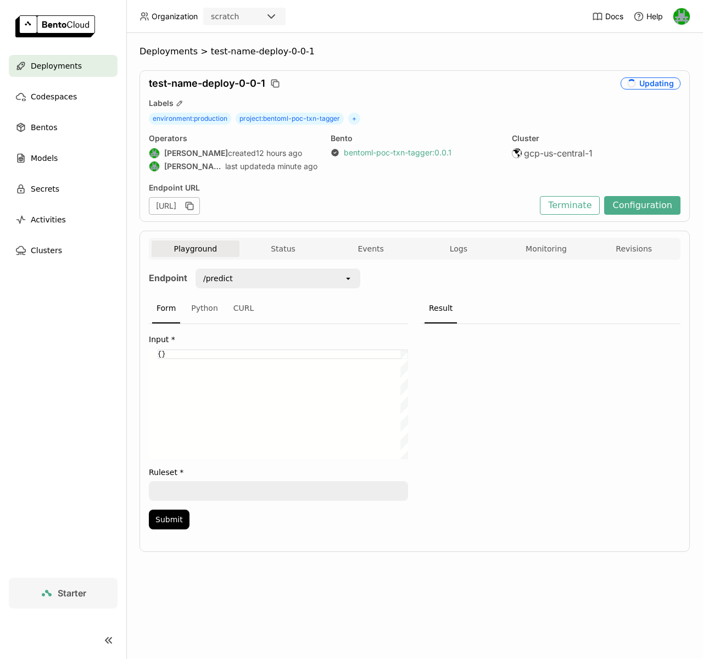
click at [367, 151] on link "bentoml-poc-txn-tagger : 0.0.1" at bounding box center [398, 153] width 108 height 10
click at [623, 198] on button "Configuration" at bounding box center [642, 205] width 76 height 19
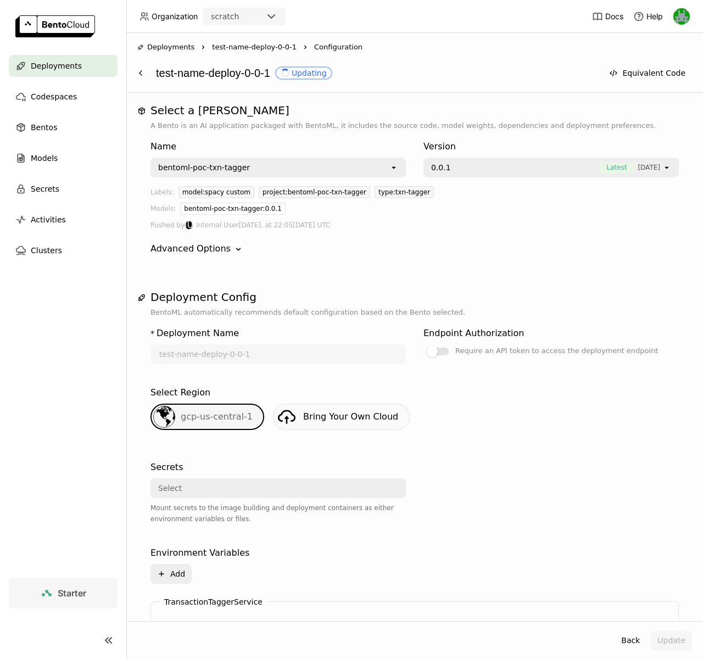
click at [536, 171] on span "0.0.1" at bounding box center [512, 167] width 163 height 11
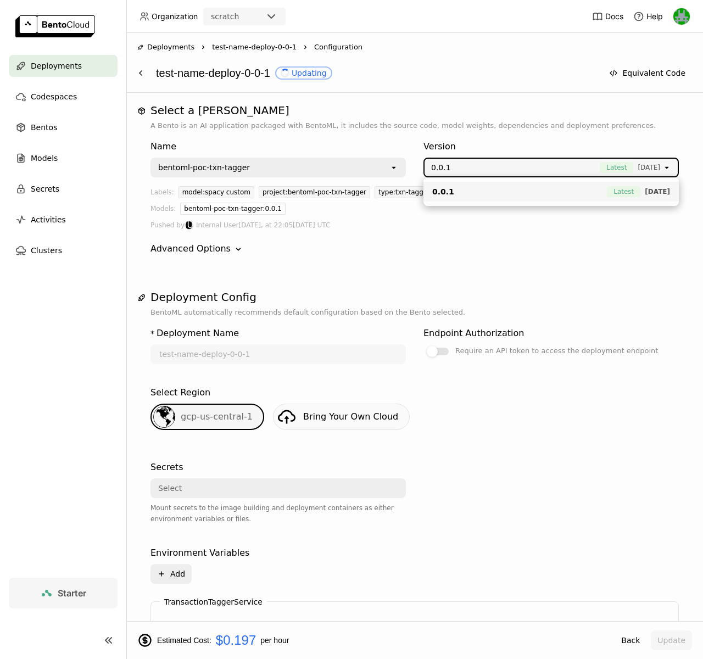
click at [597, 141] on div "Version" at bounding box center [550, 146] width 255 height 13
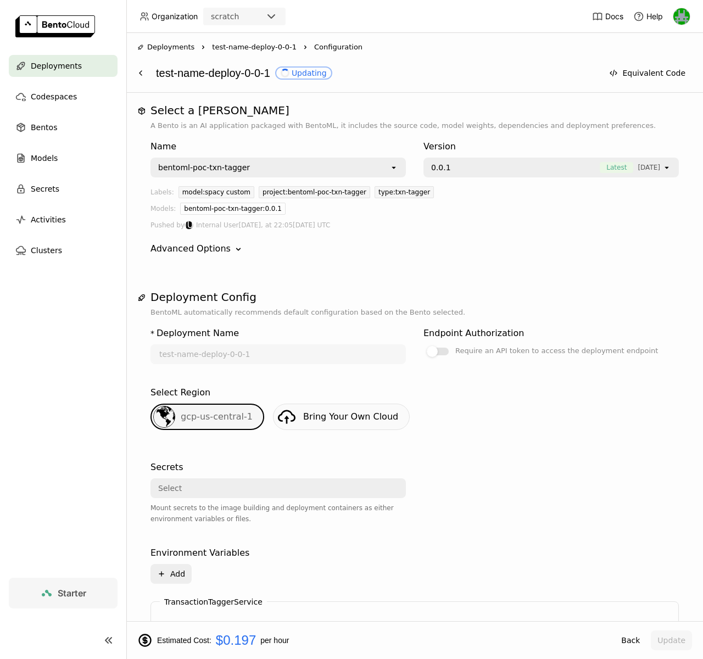
click at [57, 71] on span "Deployments" at bounding box center [56, 65] width 51 height 13
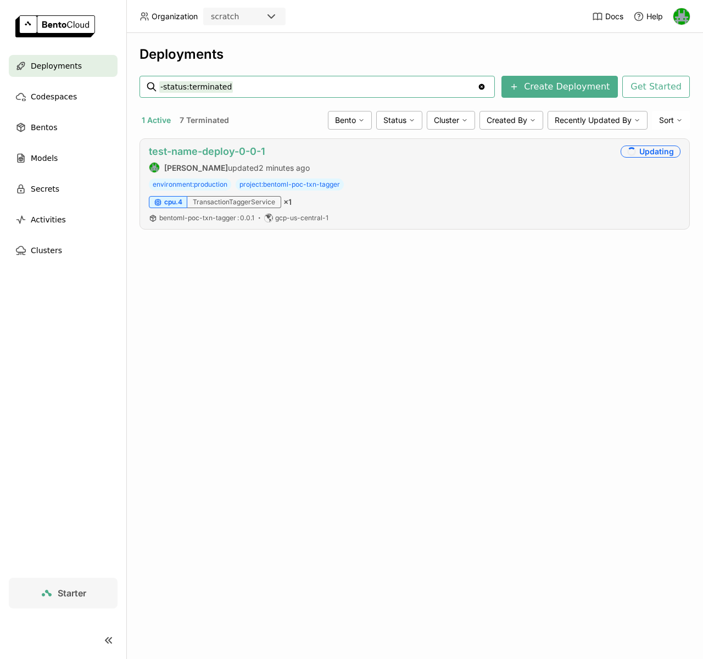
click at [248, 152] on link "test-name-deploy-0-0-1" at bounding box center [207, 151] width 116 height 12
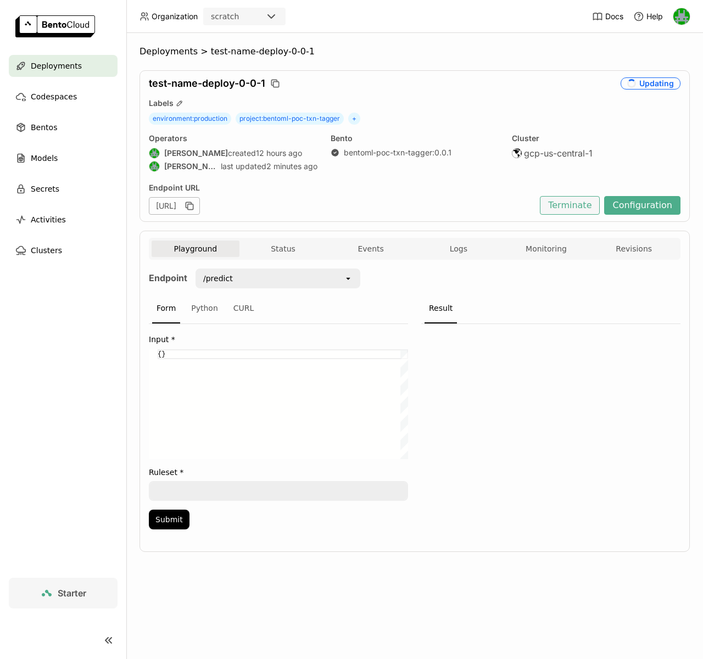
click at [562, 197] on button "Terminate" at bounding box center [570, 205] width 60 height 19
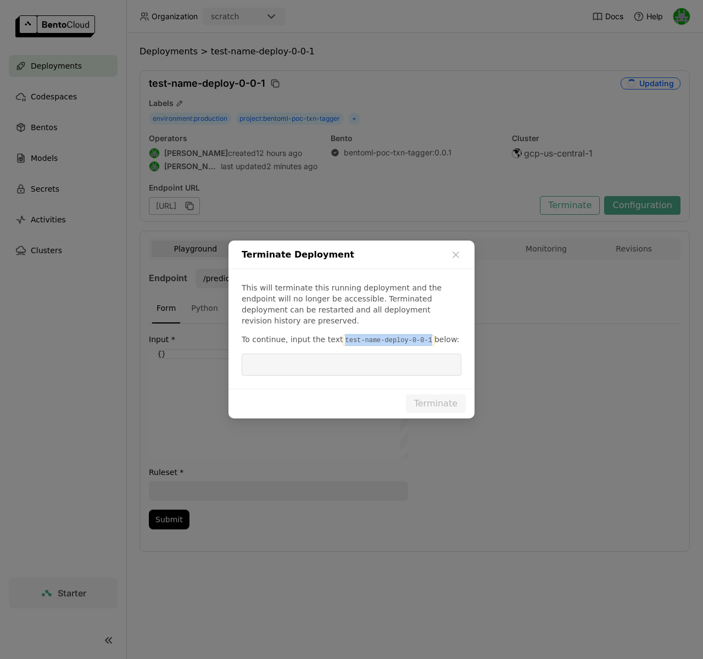
drag, startPoint x: 339, startPoint y: 333, endPoint x: 424, endPoint y: 336, distance: 85.7
click at [424, 336] on code "test-name-deploy-0-0-1" at bounding box center [388, 340] width 91 height 11
copy code "test-name-deploy-0-0-1"
click at [358, 358] on input "dialog" at bounding box center [351, 364] width 206 height 21
paste input "test-name-deploy-0-0-1"
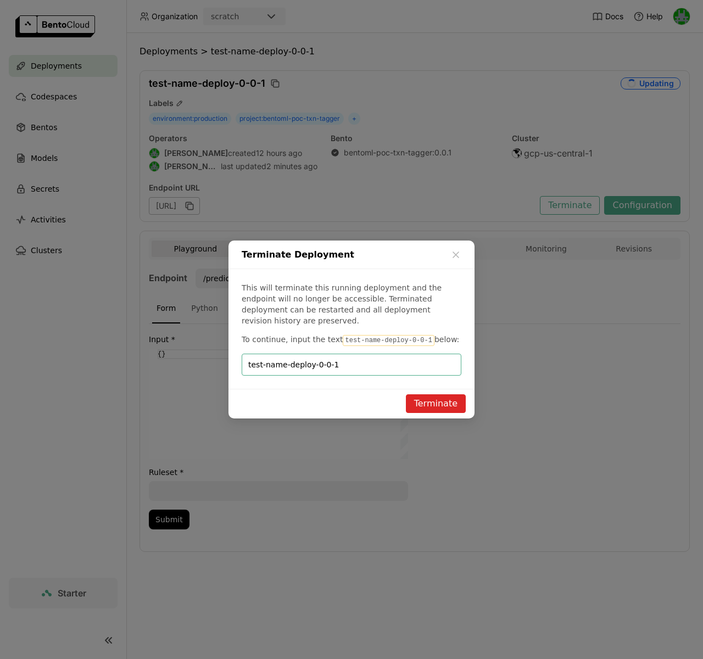
type input "test-name-deploy-0-0-1"
click at [432, 394] on button "Terminate" at bounding box center [436, 403] width 60 height 19
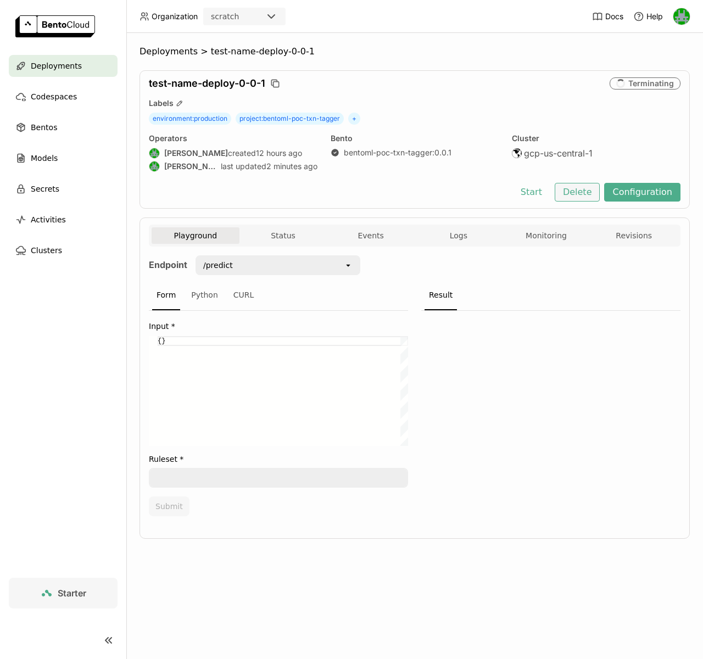
click at [568, 195] on button "Delete" at bounding box center [577, 192] width 46 height 19
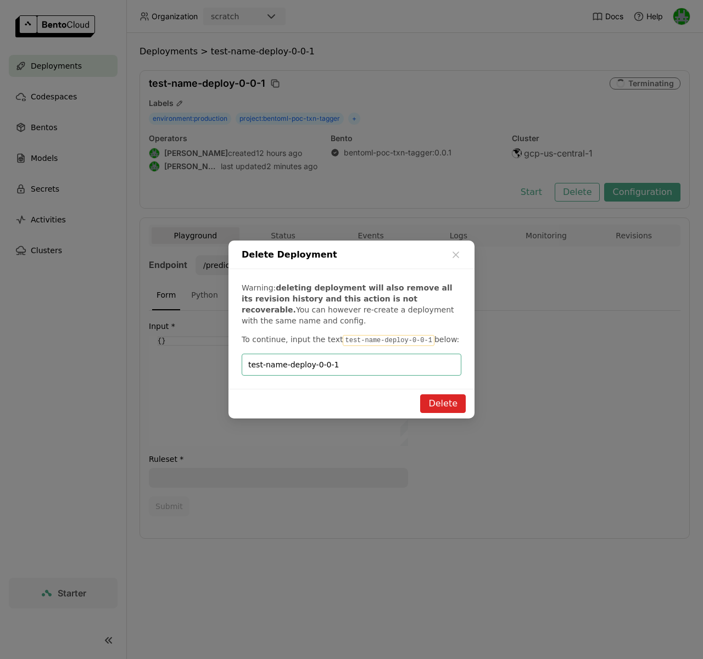
type input "test-name-deploy-0-0-1"
click at [436, 397] on button "Delete" at bounding box center [443, 403] width 46 height 19
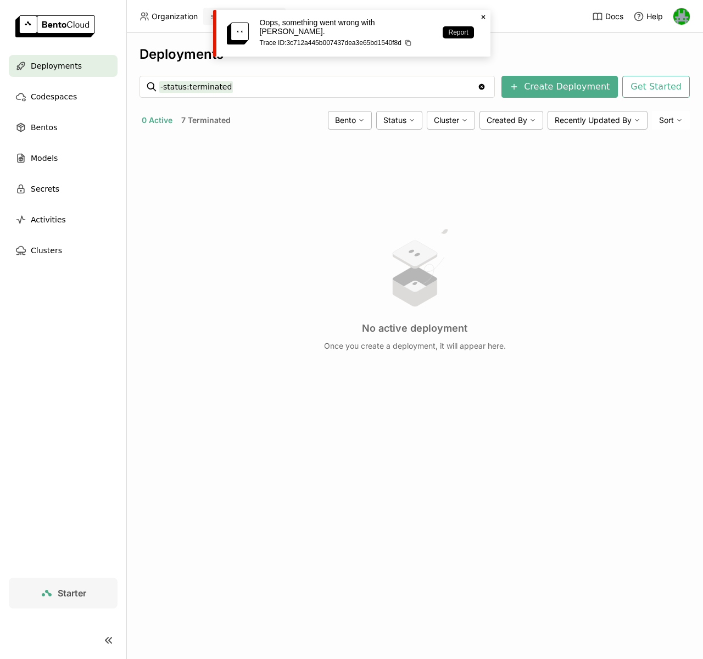
click at [80, 68] on div "Deployments" at bounding box center [63, 66] width 109 height 22
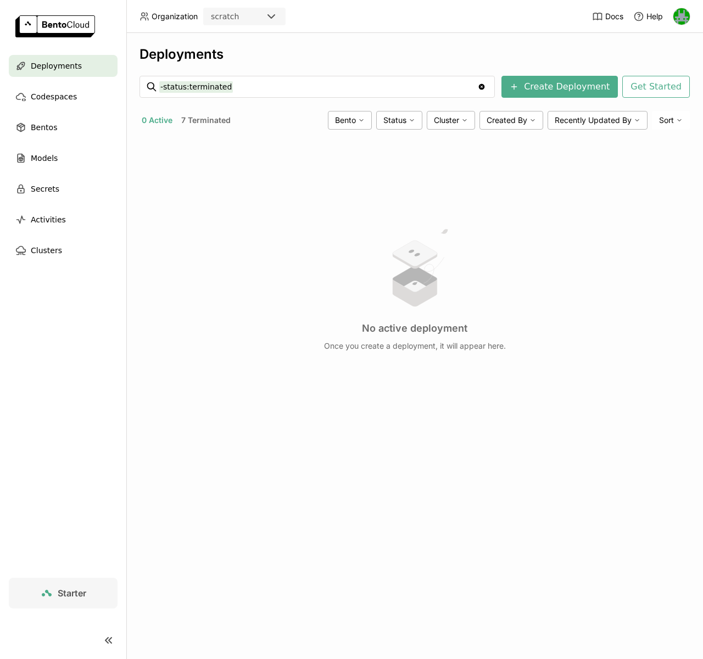
click at [207, 120] on button "7 Terminated" at bounding box center [206, 120] width 54 height 14
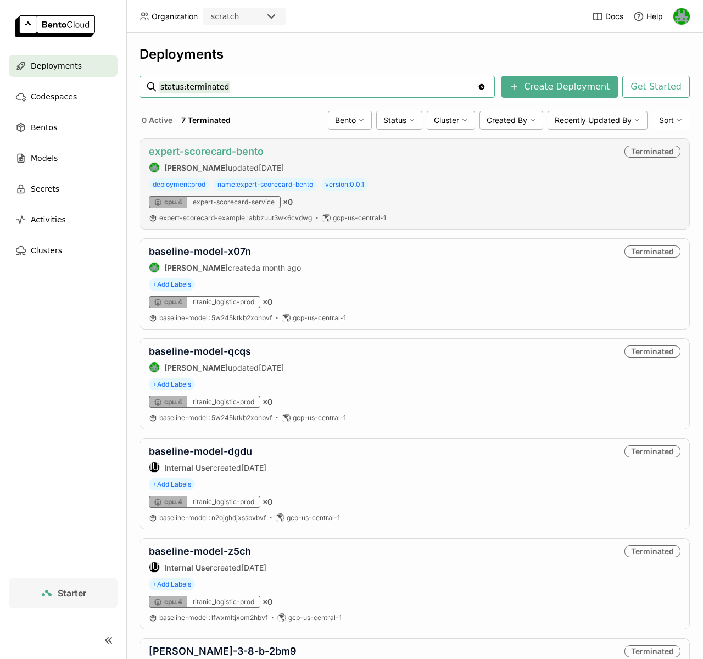
click at [200, 150] on link "expert-scorecard-bento" at bounding box center [206, 151] width 115 height 12
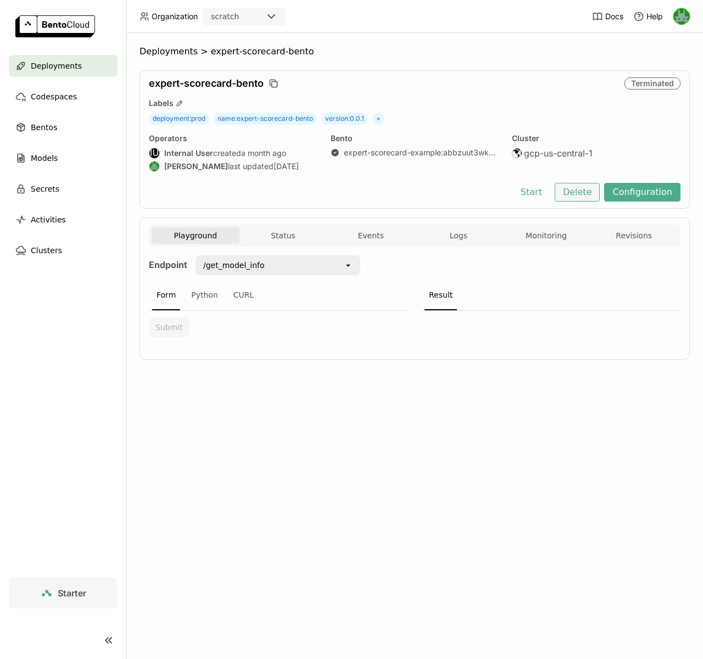
click at [591, 194] on button "Delete" at bounding box center [577, 192] width 46 height 19
click at [302, 240] on button "Status" at bounding box center [283, 235] width 88 height 16
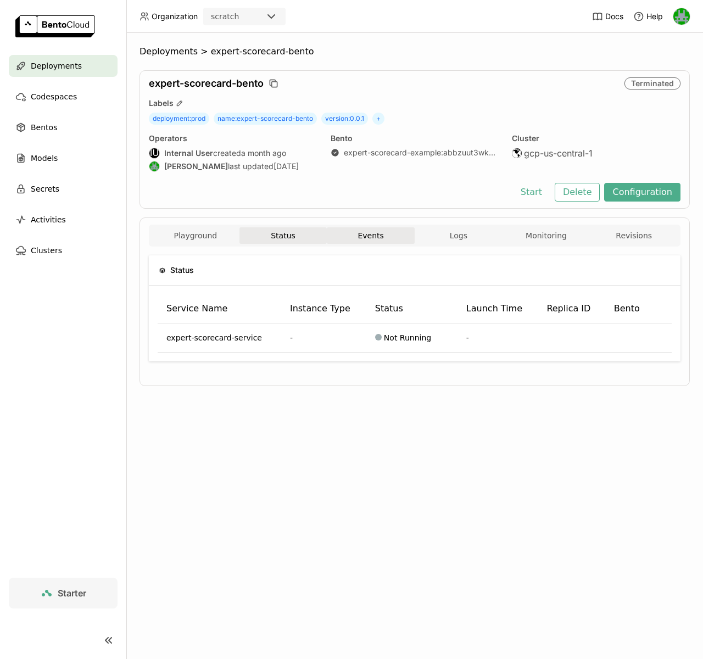
click at [370, 240] on button "Events" at bounding box center [371, 235] width 88 height 16
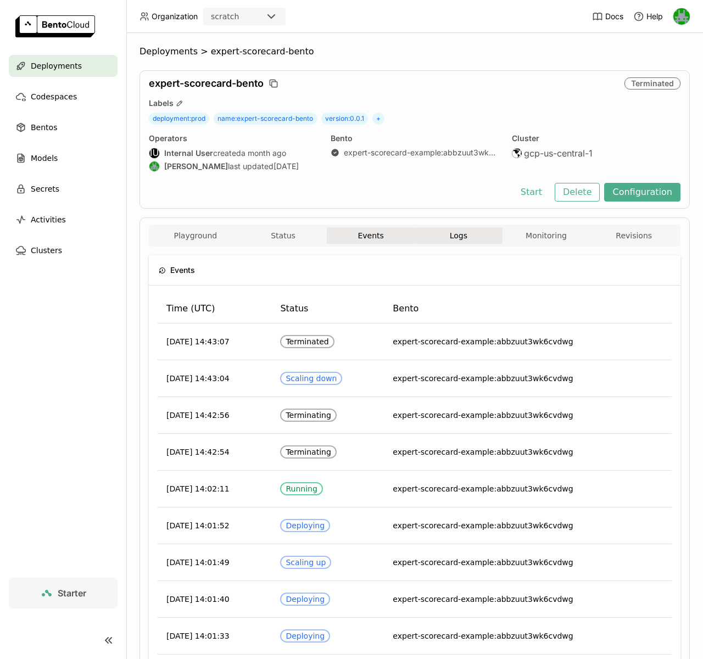
click at [468, 239] on button "Logs" at bounding box center [458, 235] width 88 height 16
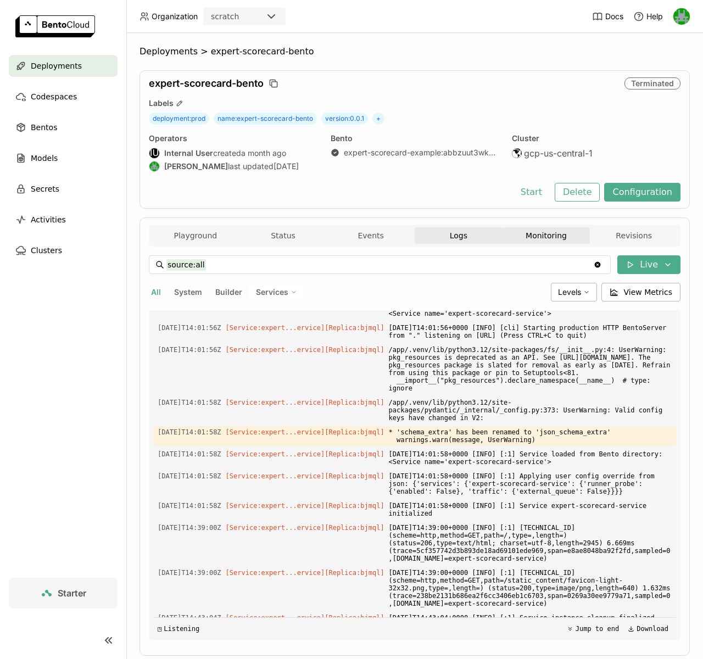
scroll to position [323, 0]
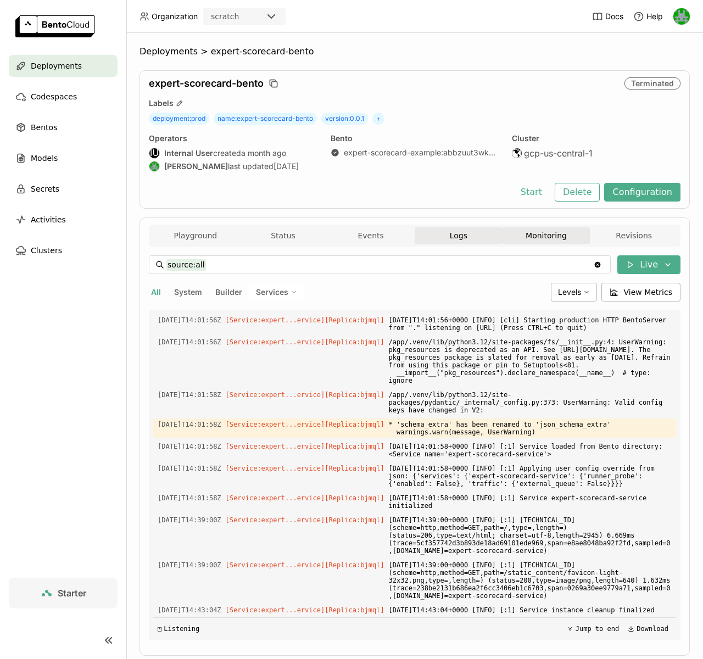
drag, startPoint x: 558, startPoint y: 239, endPoint x: 565, endPoint y: 238, distance: 7.2
click at [560, 238] on button "Monitoring" at bounding box center [546, 235] width 88 height 16
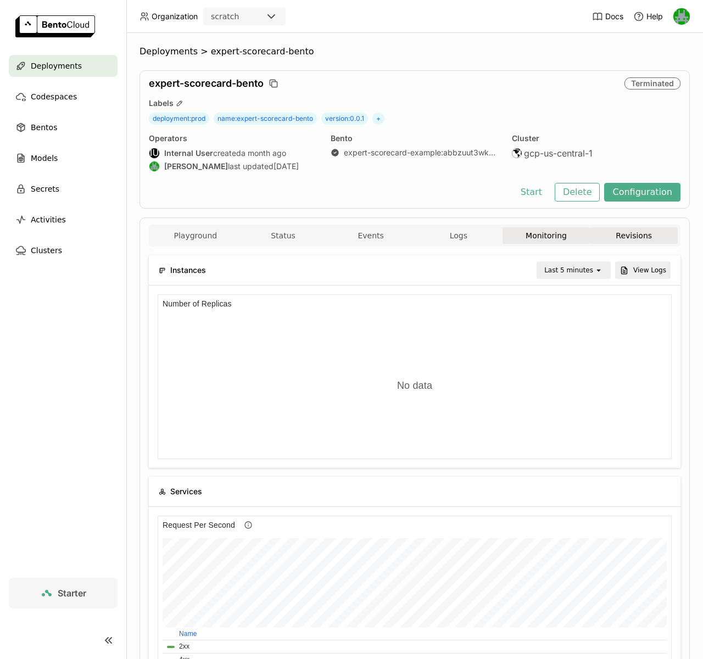
click at [600, 237] on button "Revisions" at bounding box center [634, 235] width 88 height 16
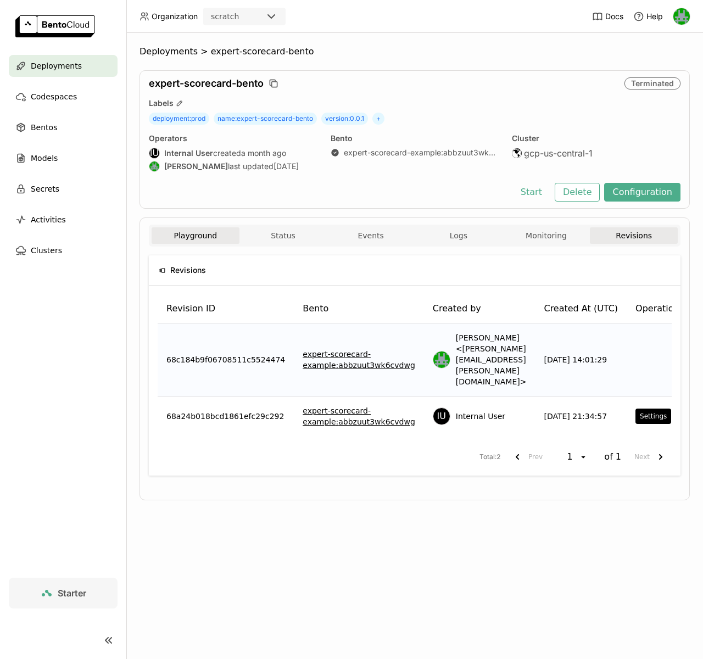
click at [207, 242] on button "Playground" at bounding box center [195, 235] width 88 height 16
